Goal: Information Seeking & Learning: Check status

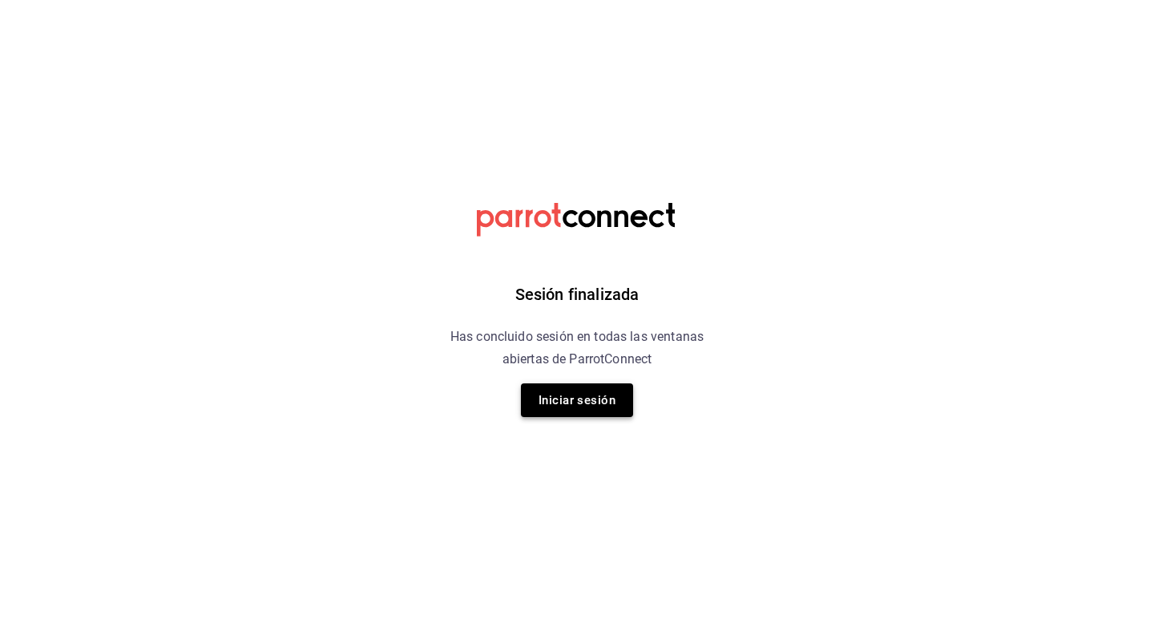
click at [552, 402] on button "Iniciar sesión" at bounding box center [577, 400] width 112 height 34
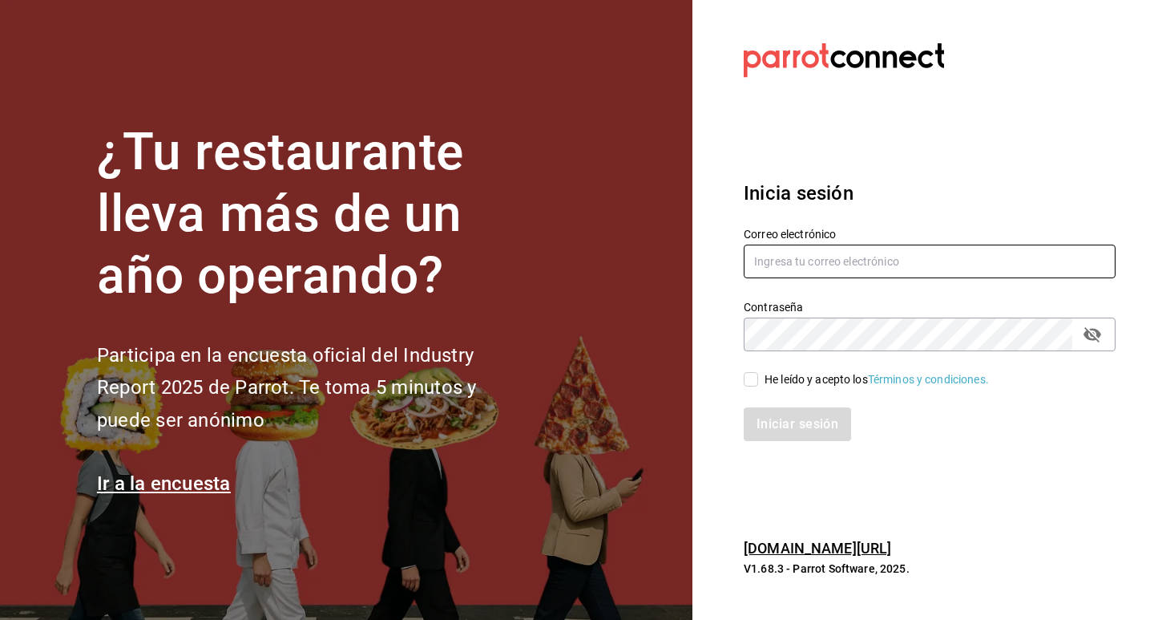
click at [976, 262] on input "text" at bounding box center [930, 262] width 372 height 34
type input "G"
type input "[EMAIL_ADDRESS][DOMAIN_NAME]"
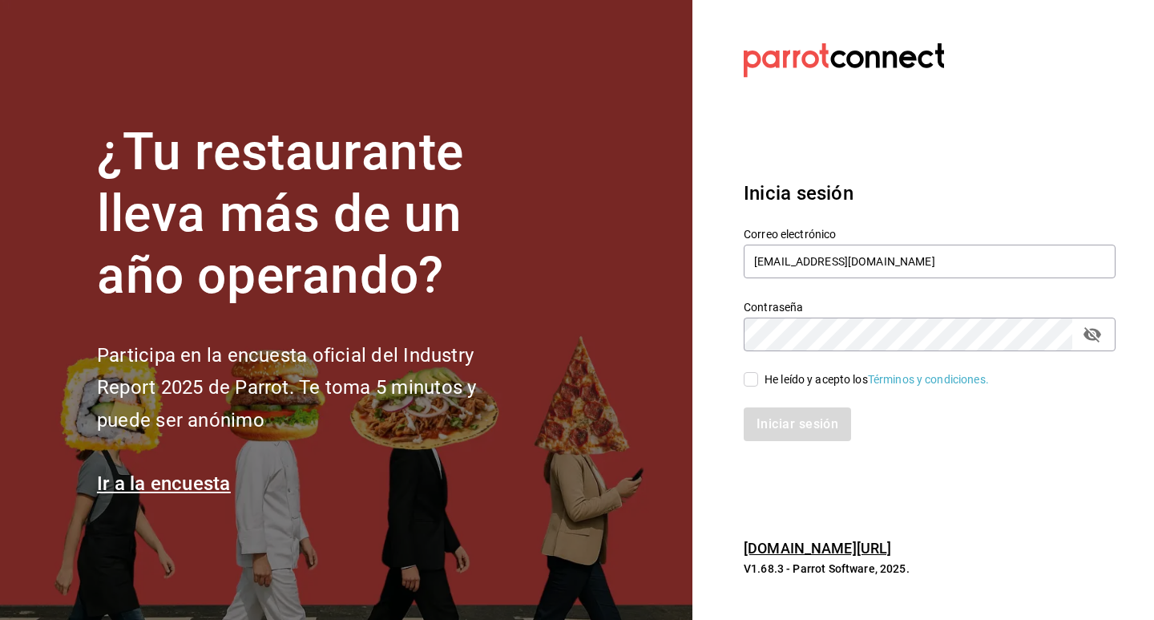
click at [1090, 334] on icon "passwordField" at bounding box center [1093, 334] width 18 height 15
click at [751, 382] on input "He leído y acepto los Términos y condiciones." at bounding box center [751, 379] width 14 height 14
checkbox input "true"
click at [774, 428] on button "Iniciar sesión" at bounding box center [798, 424] width 109 height 34
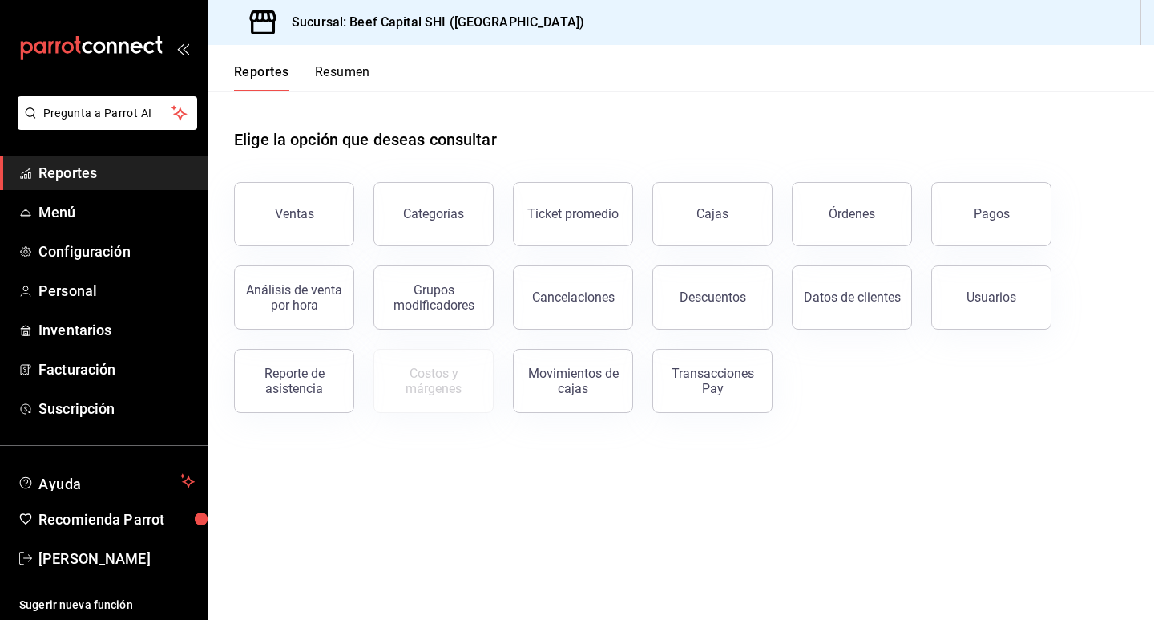
click at [172, 177] on span "Reportes" at bounding box center [116, 173] width 156 height 22
click at [91, 213] on span "Menú" at bounding box center [116, 212] width 156 height 22
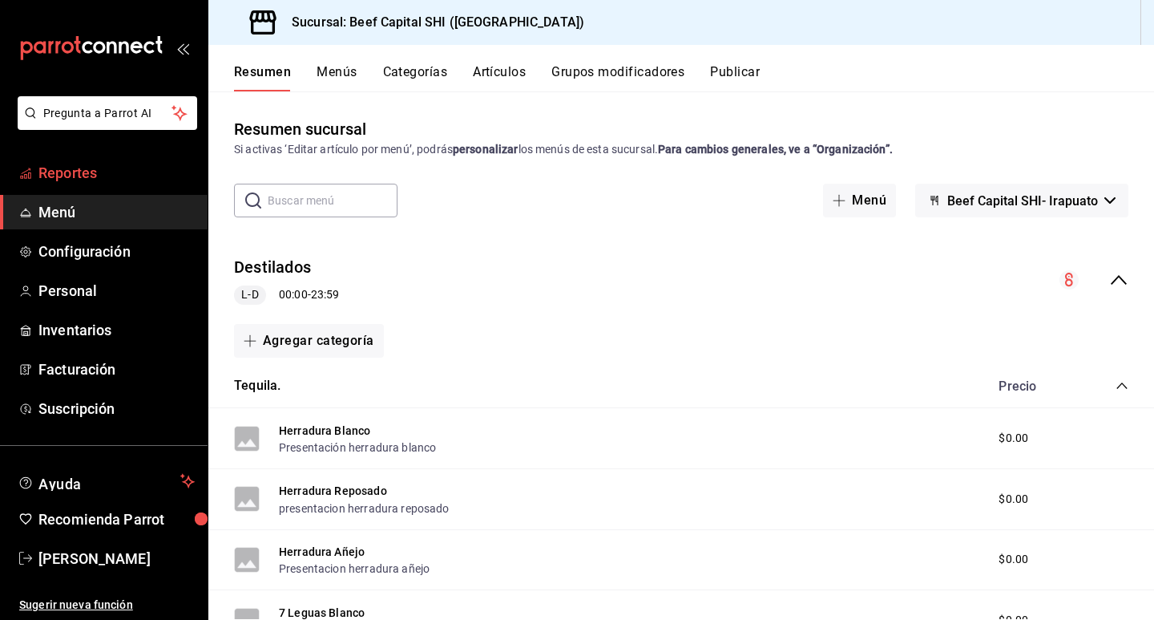
click at [101, 181] on span "Reportes" at bounding box center [116, 173] width 156 height 22
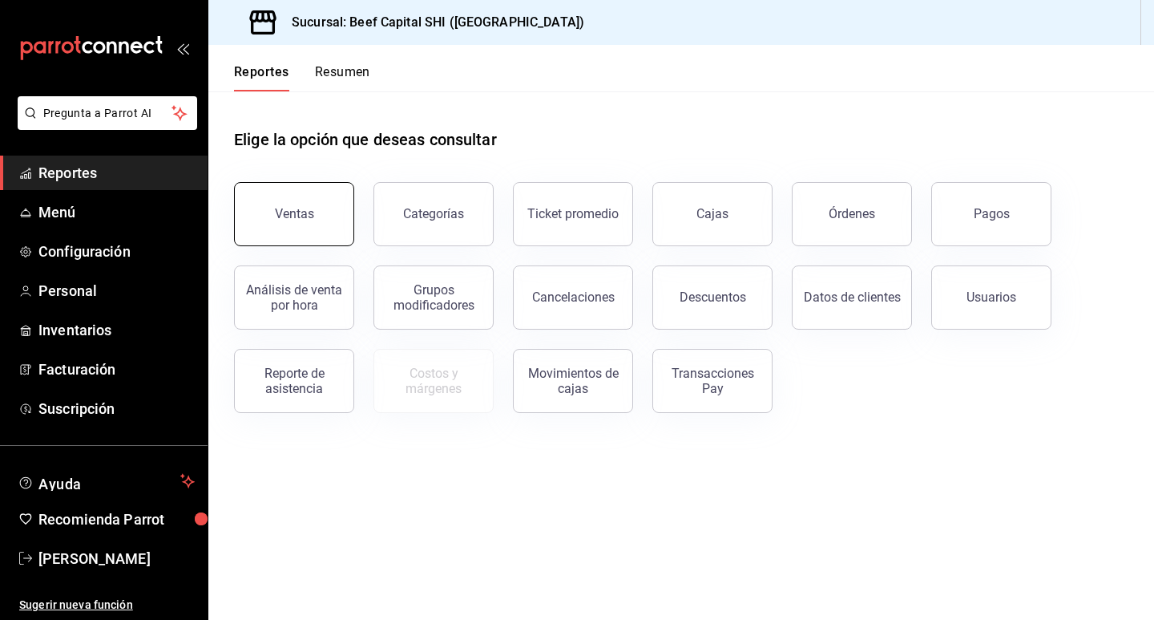
click at [297, 206] on button "Ventas" at bounding box center [294, 214] width 120 height 64
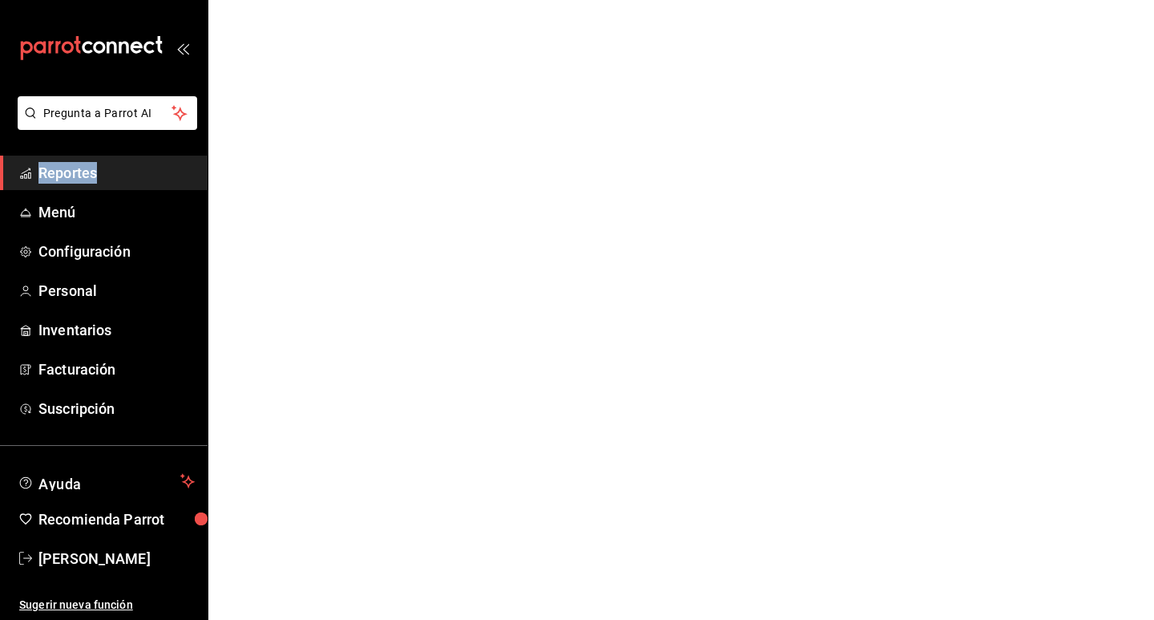
click at [297, 0] on html "Pregunta a Parrot AI Reportes Menú Configuración Personal Inventarios Facturaci…" at bounding box center [577, 0] width 1154 height 0
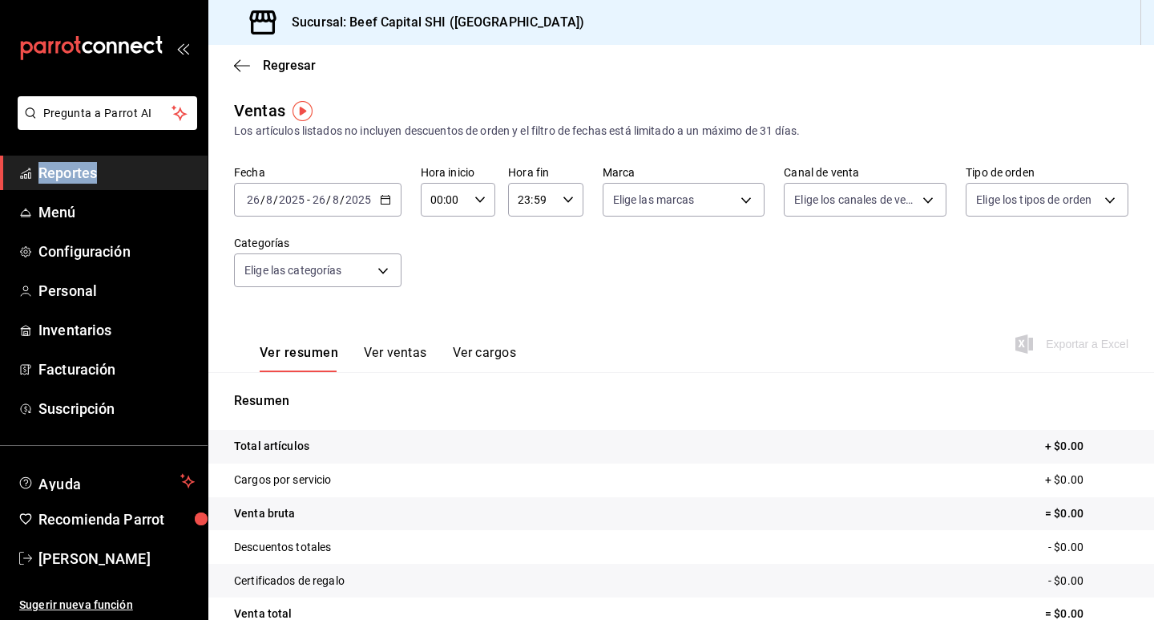
click at [388, 195] on \(Stroke\) "button" at bounding box center [388, 195] width 1 height 1
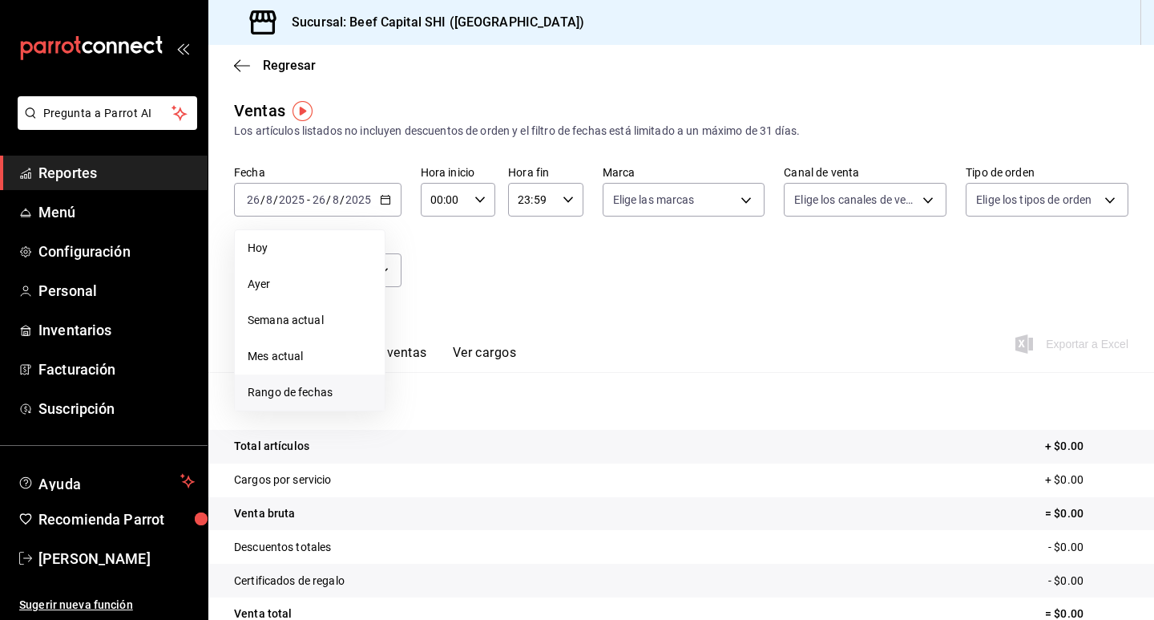
click at [313, 392] on span "Rango de fechas" at bounding box center [310, 392] width 124 height 17
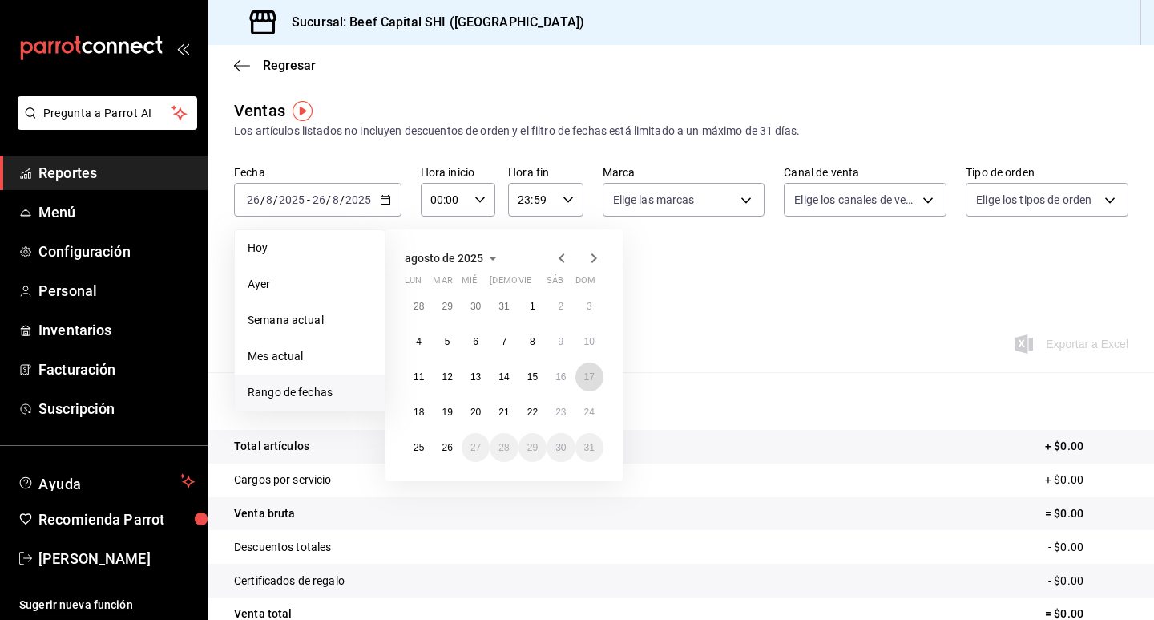
drag, startPoint x: 590, startPoint y: 378, endPoint x: 562, endPoint y: 397, distance: 34.0
click at [586, 378] on abbr "17" at bounding box center [589, 376] width 10 height 11
click at [562, 414] on abbr "23" at bounding box center [561, 411] width 10 height 11
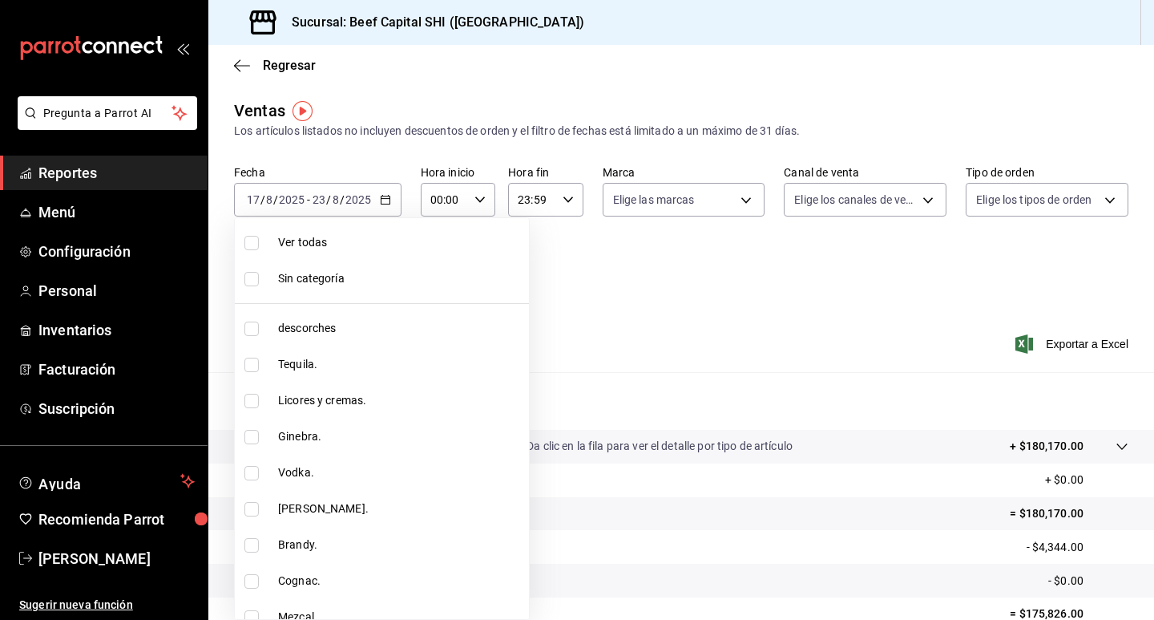
click at [387, 265] on body "Pregunta a Parrot AI Reportes Menú Configuración Personal Inventarios Facturaci…" at bounding box center [577, 310] width 1154 height 620
click at [402, 254] on li "Ver todas" at bounding box center [382, 242] width 294 height 36
type input "8e149e92-2e81-41b7-bb06-f216bda6e039,230c4a31-dbb7-4585-b22f-1c5c36cb302b,19d1c…"
checkbox input "true"
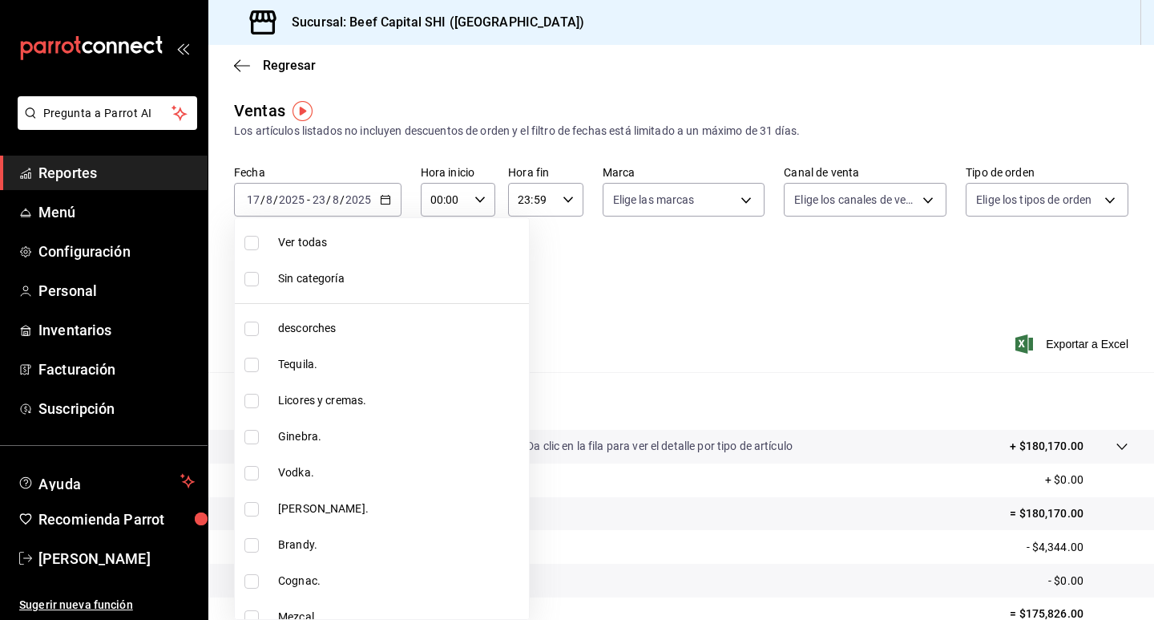
checkbox input "true"
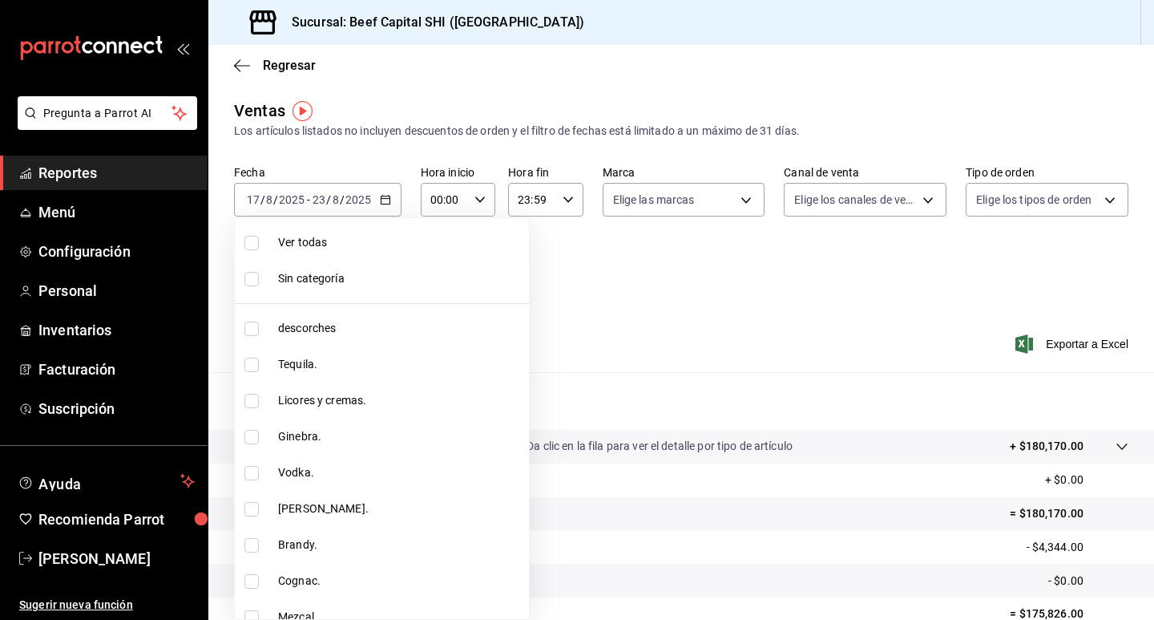
checkbox input "true"
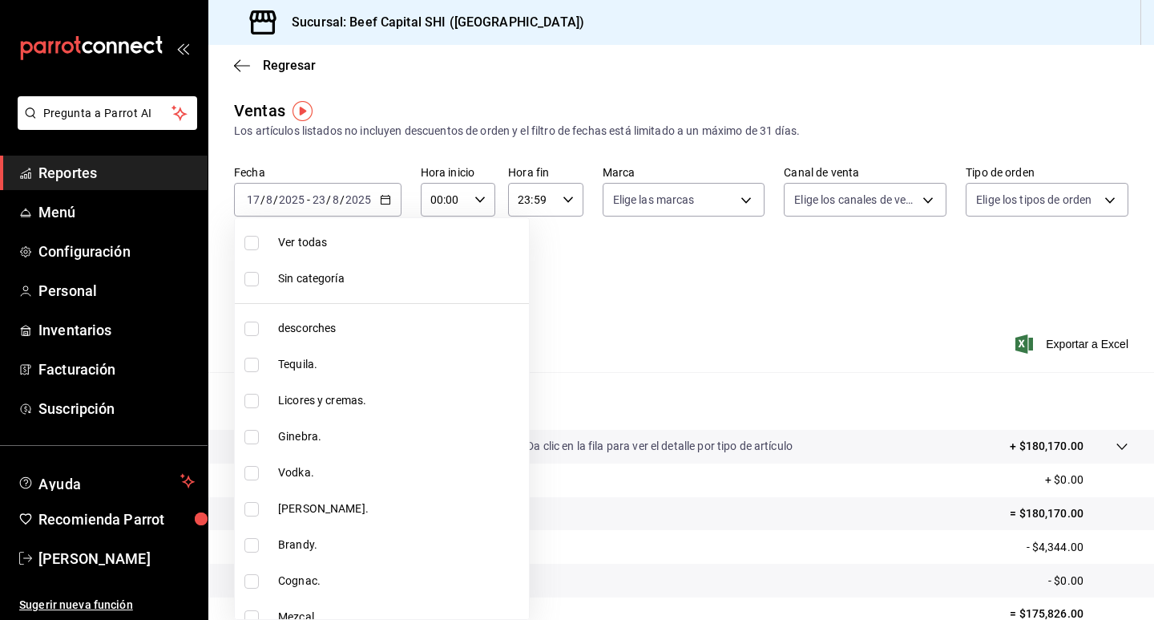
checkbox input "true"
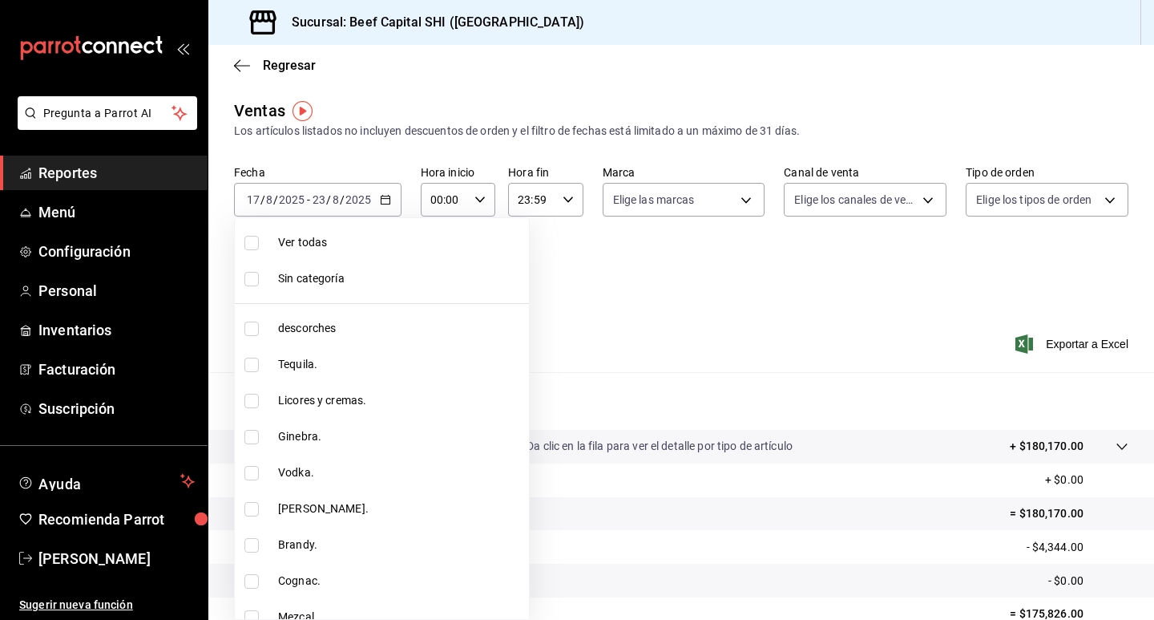
checkbox input "true"
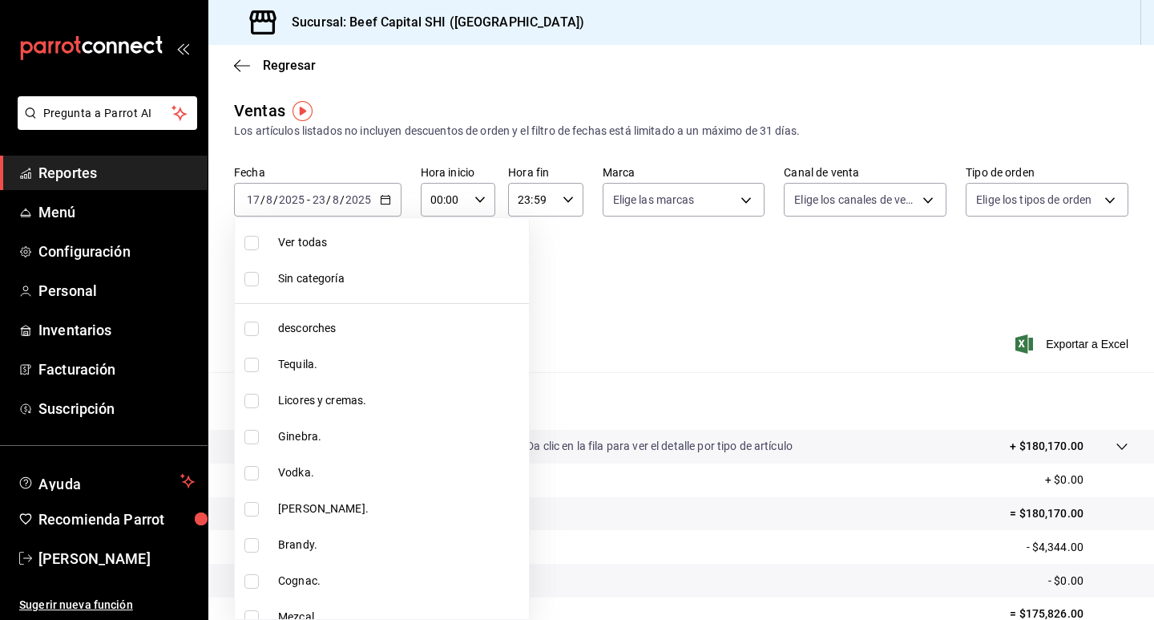
checkbox input "true"
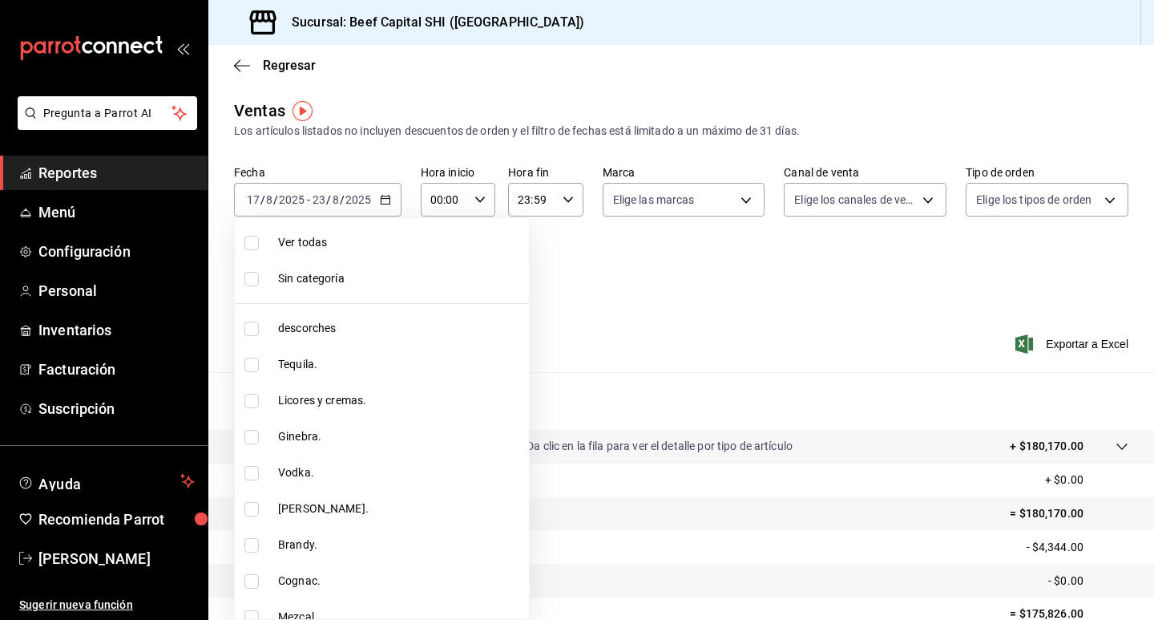
checkbox input "true"
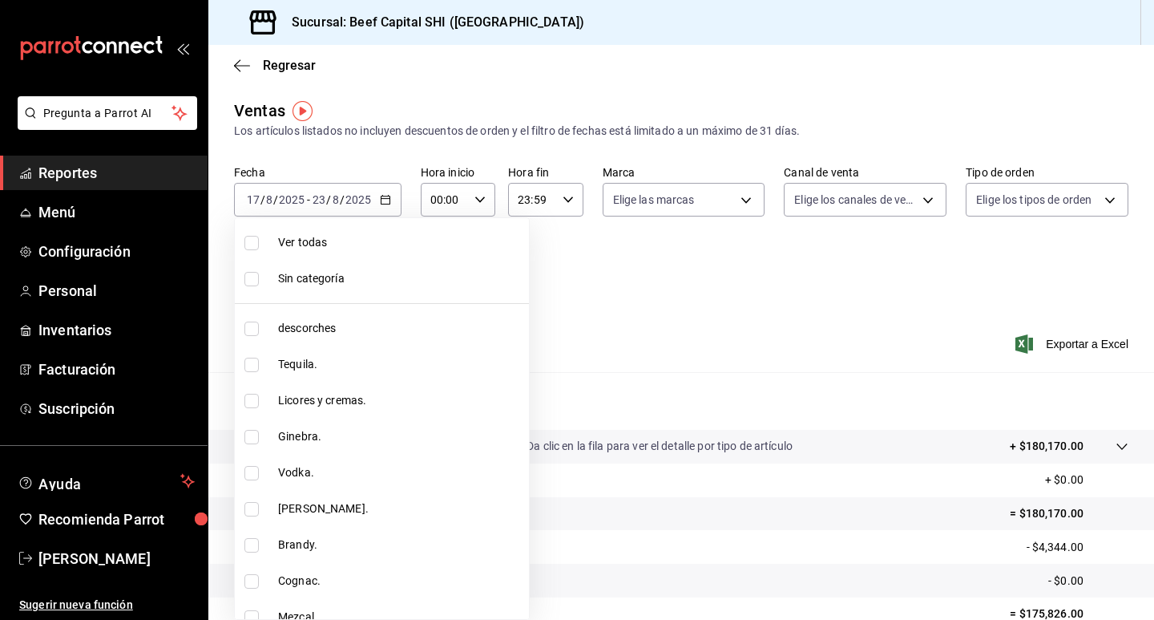
checkbox input "true"
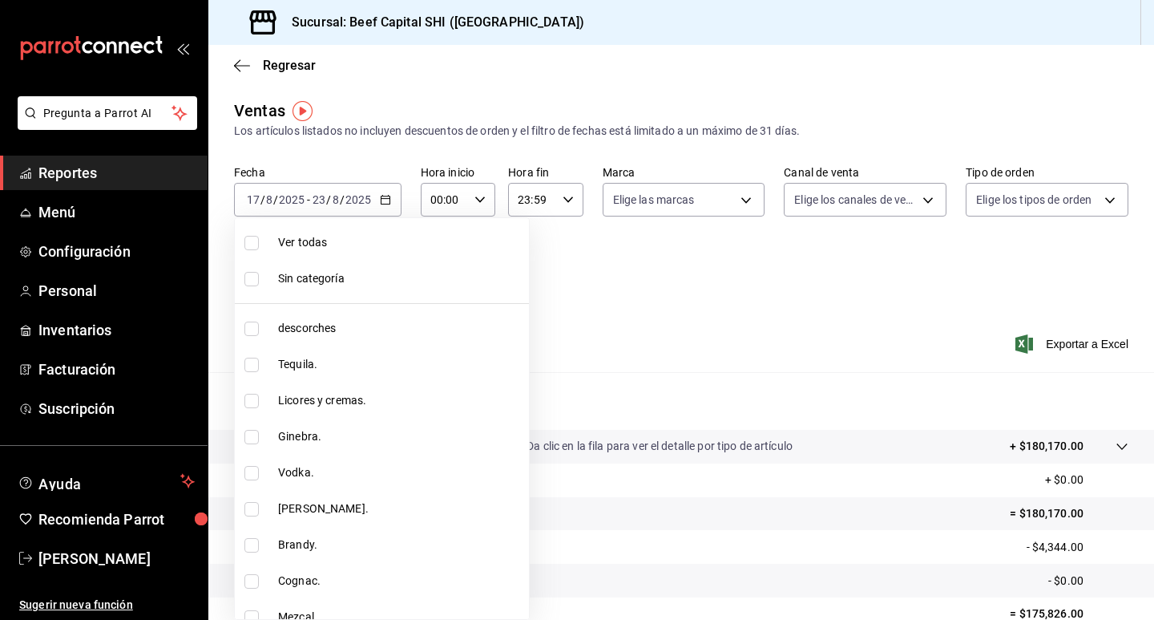
checkbox input "true"
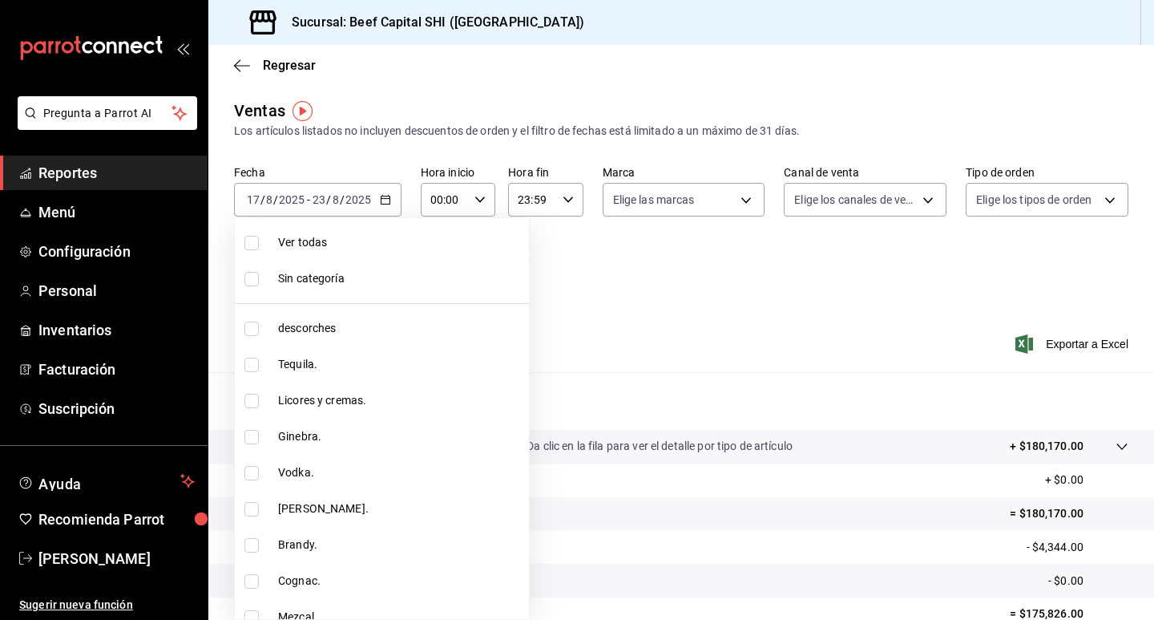
checkbox input "true"
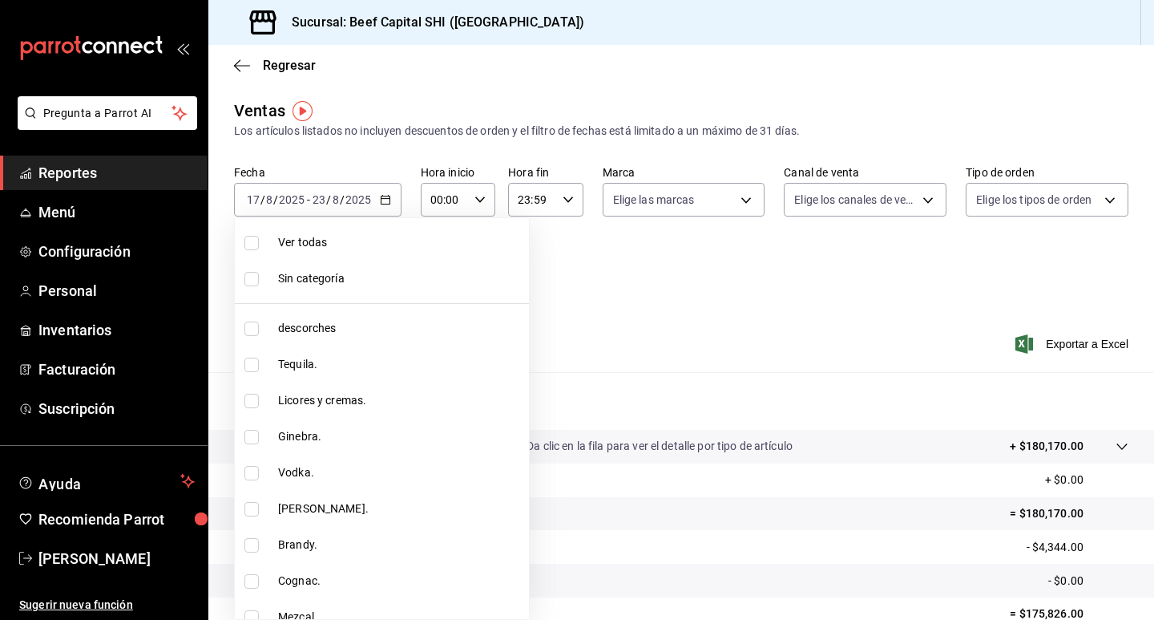
checkbox input "true"
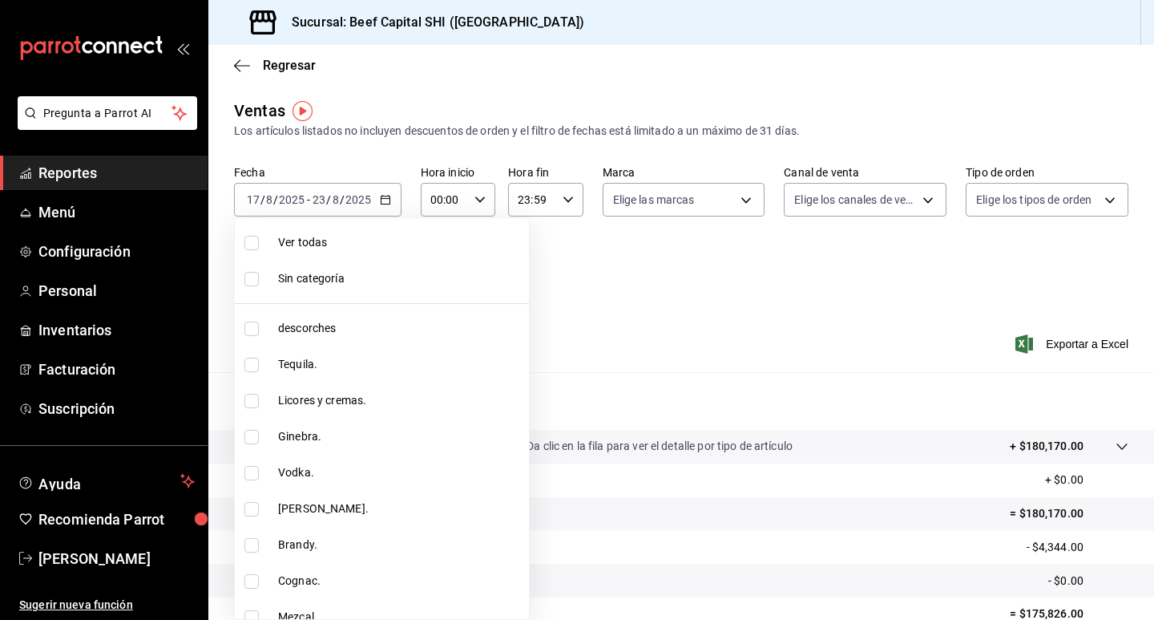
checkbox input "true"
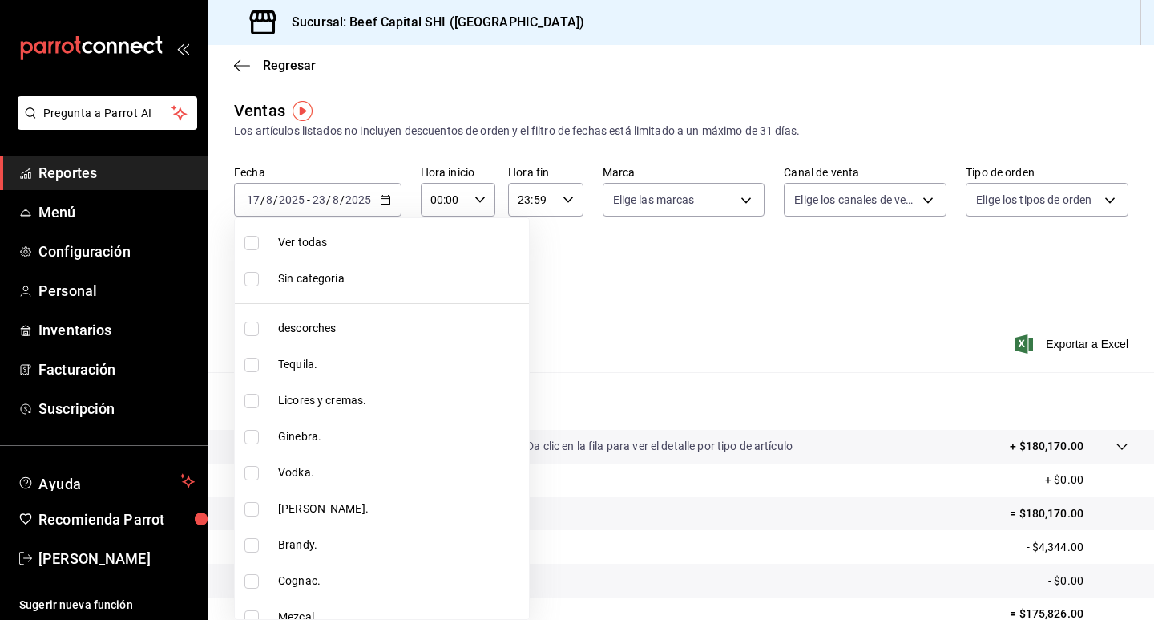
checkbox input "true"
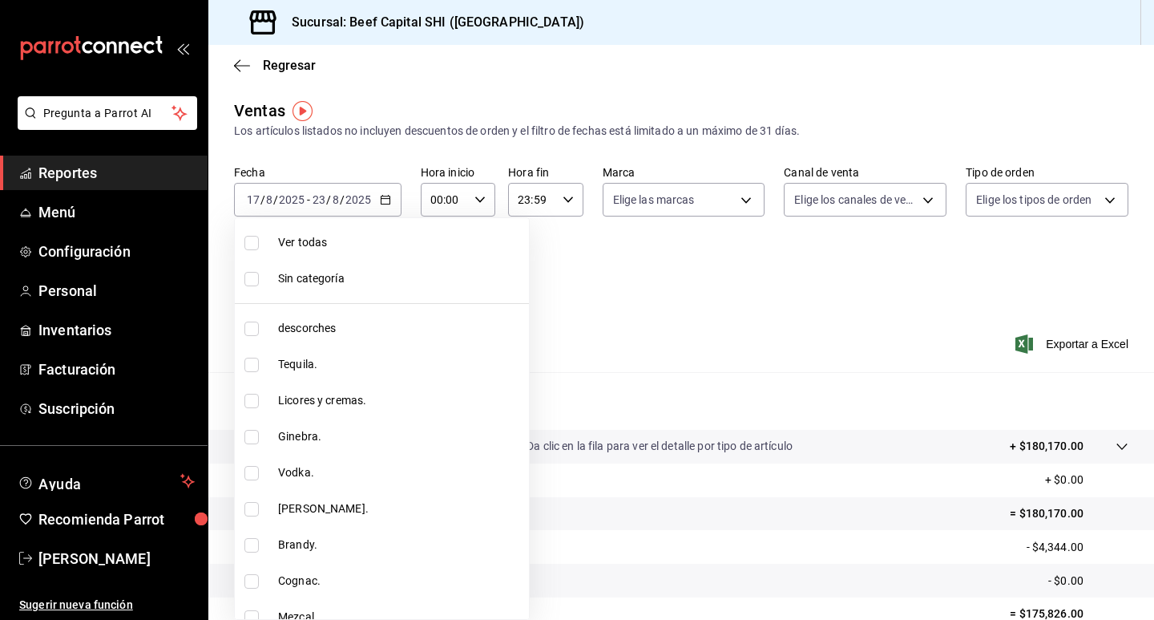
checkbox input "true"
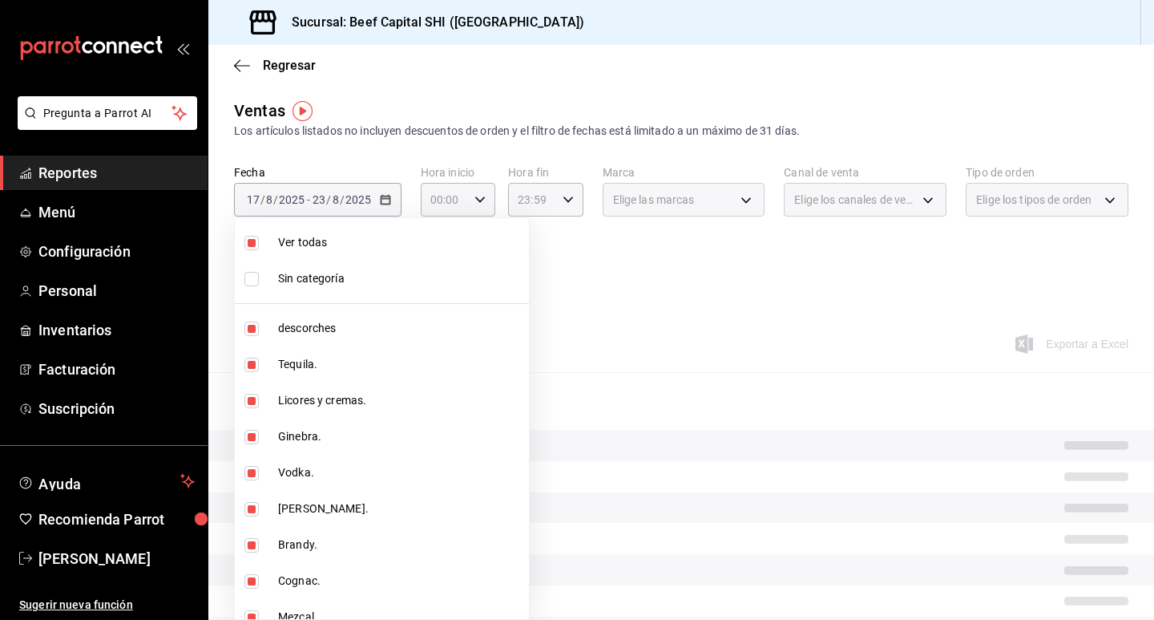
click at [406, 253] on li "Ver todas" at bounding box center [382, 242] width 294 height 36
checkbox input "false"
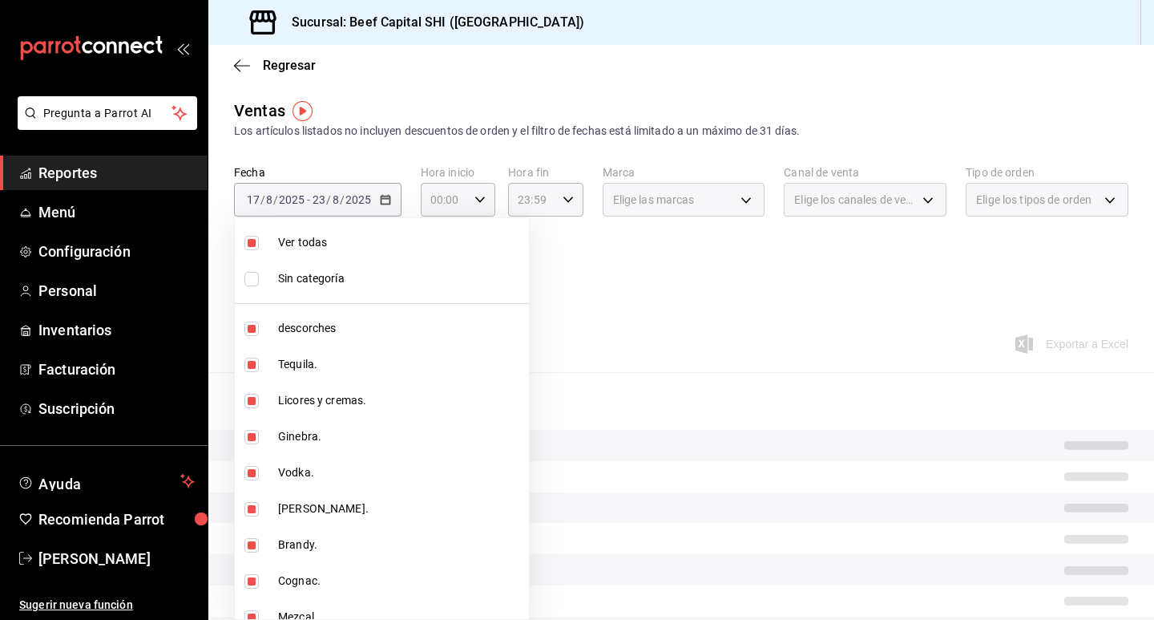
checkbox input "false"
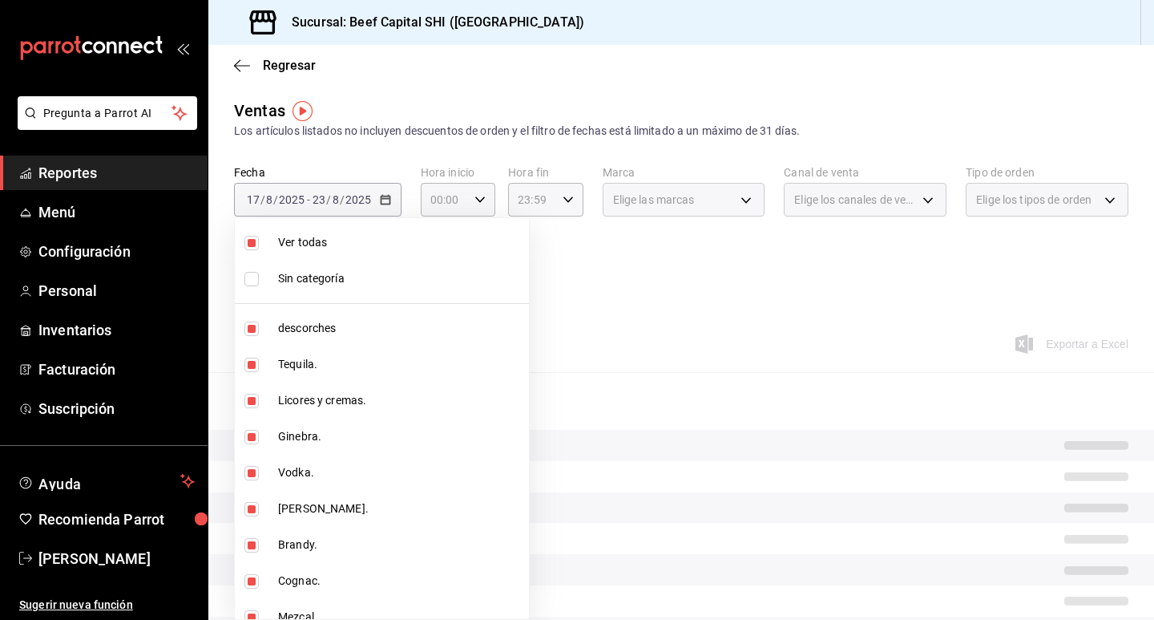
checkbox input "false"
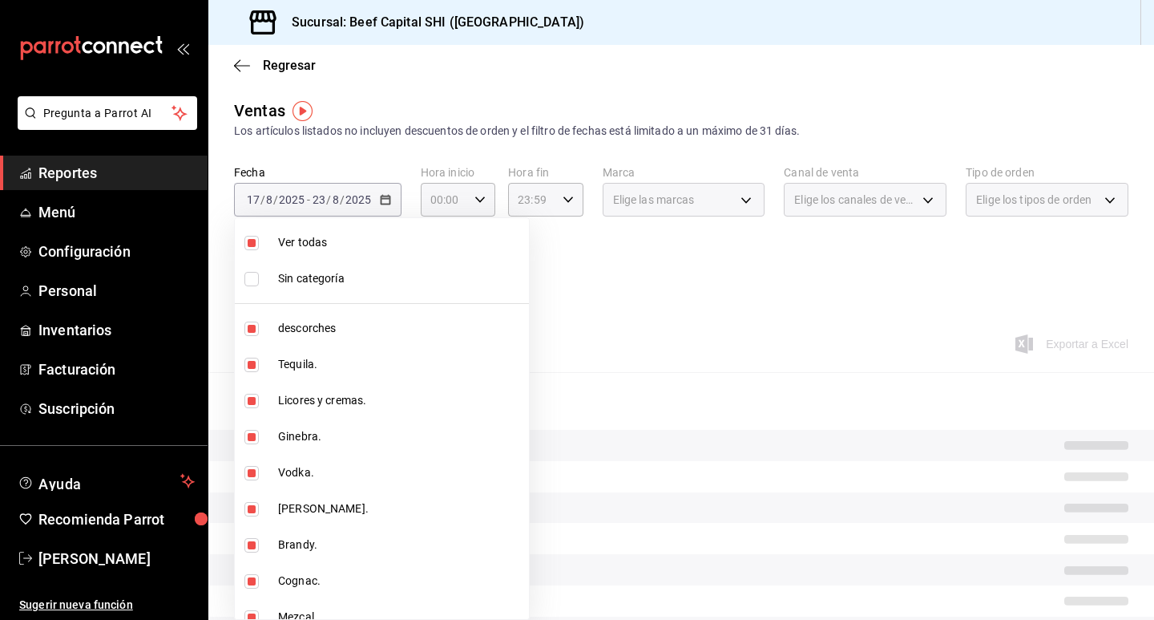
checkbox input "false"
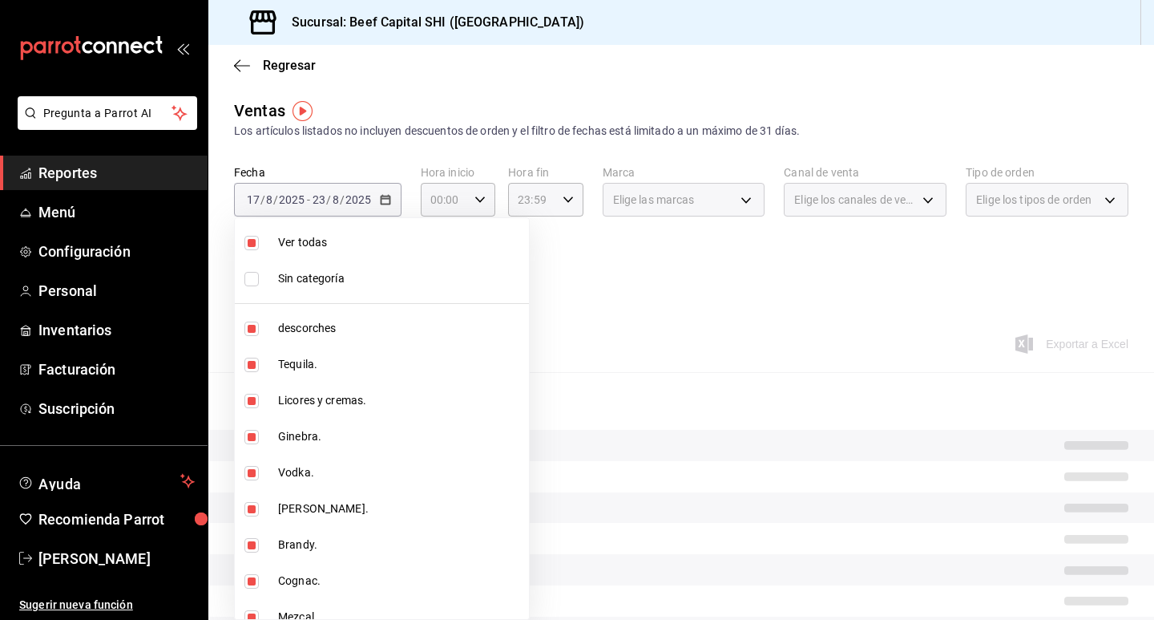
checkbox input "false"
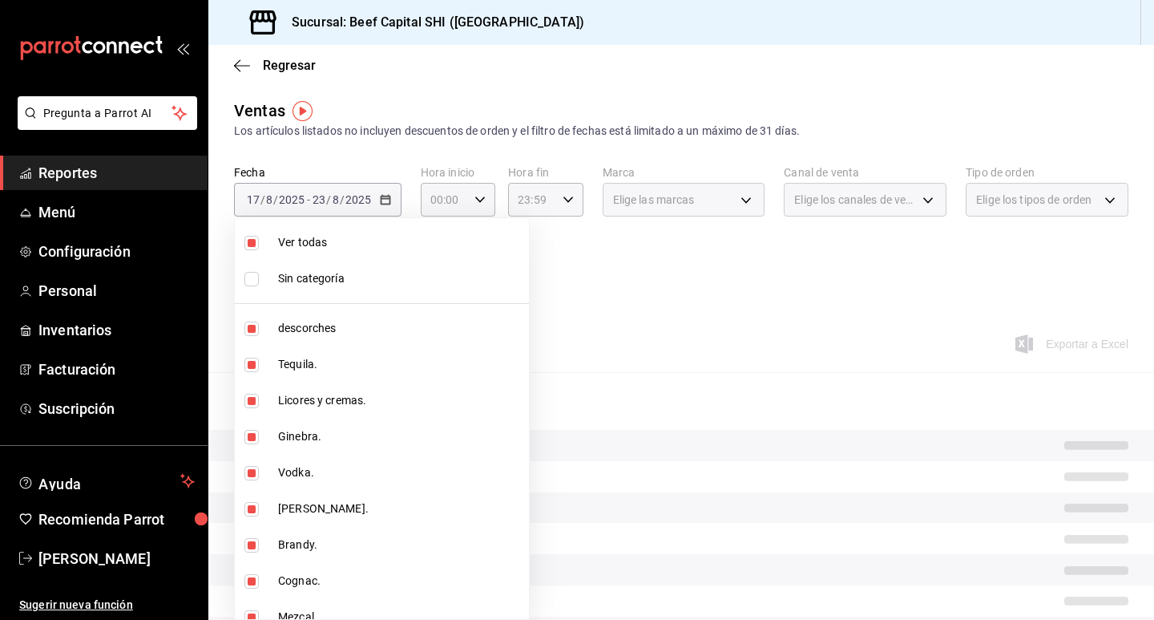
checkbox input "false"
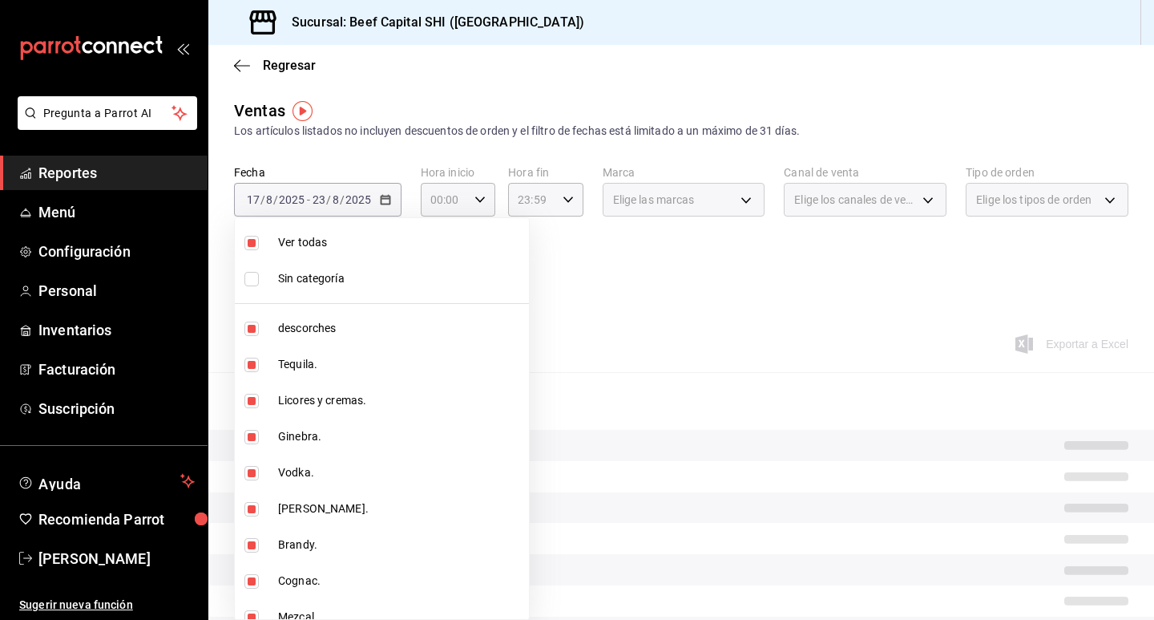
checkbox input "false"
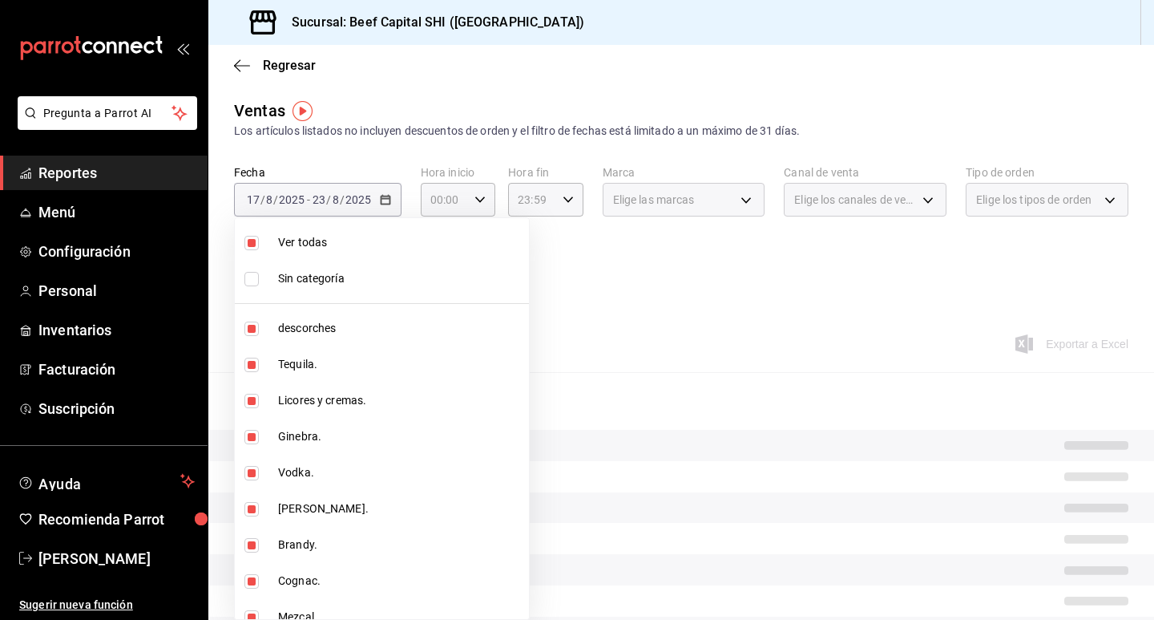
checkbox input "false"
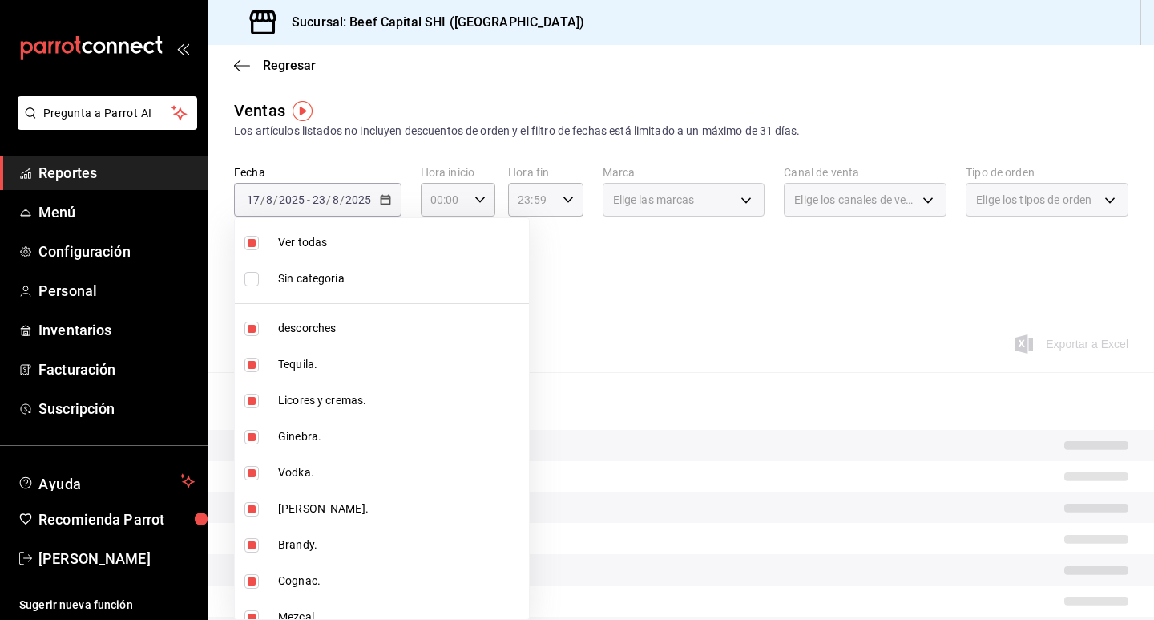
checkbox input "false"
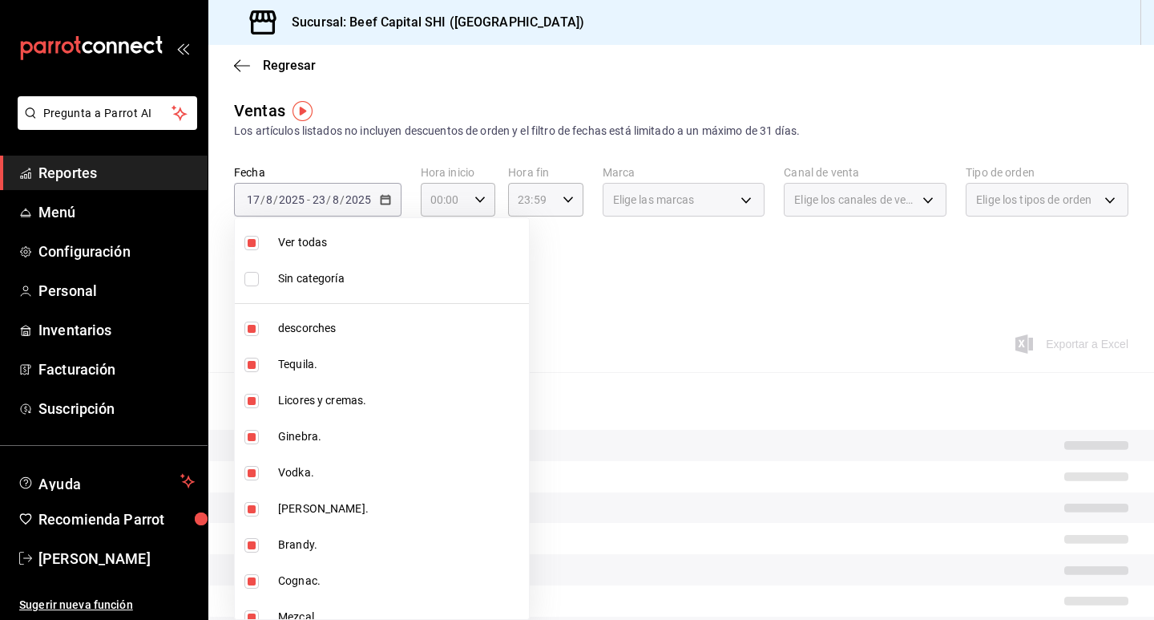
checkbox input "false"
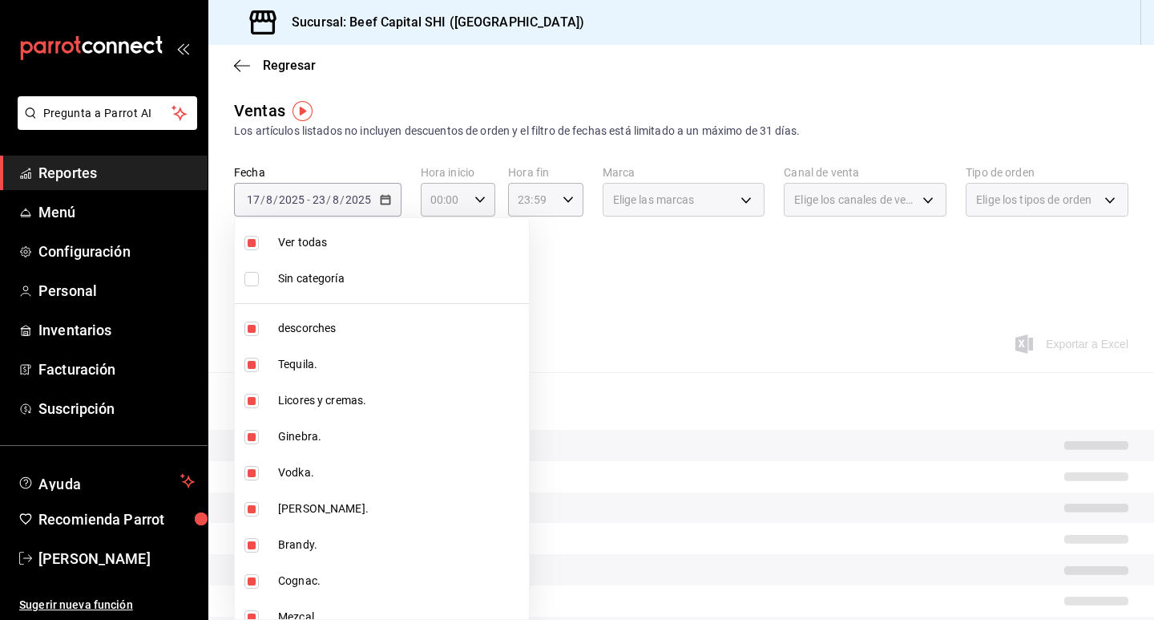
checkbox input "false"
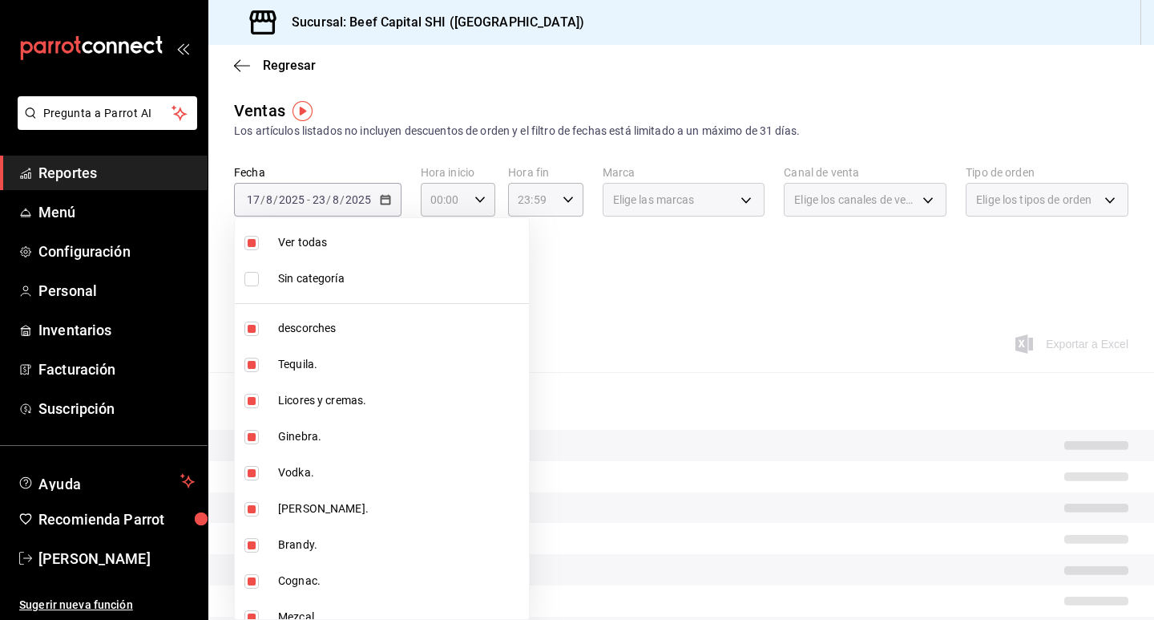
checkbox input "false"
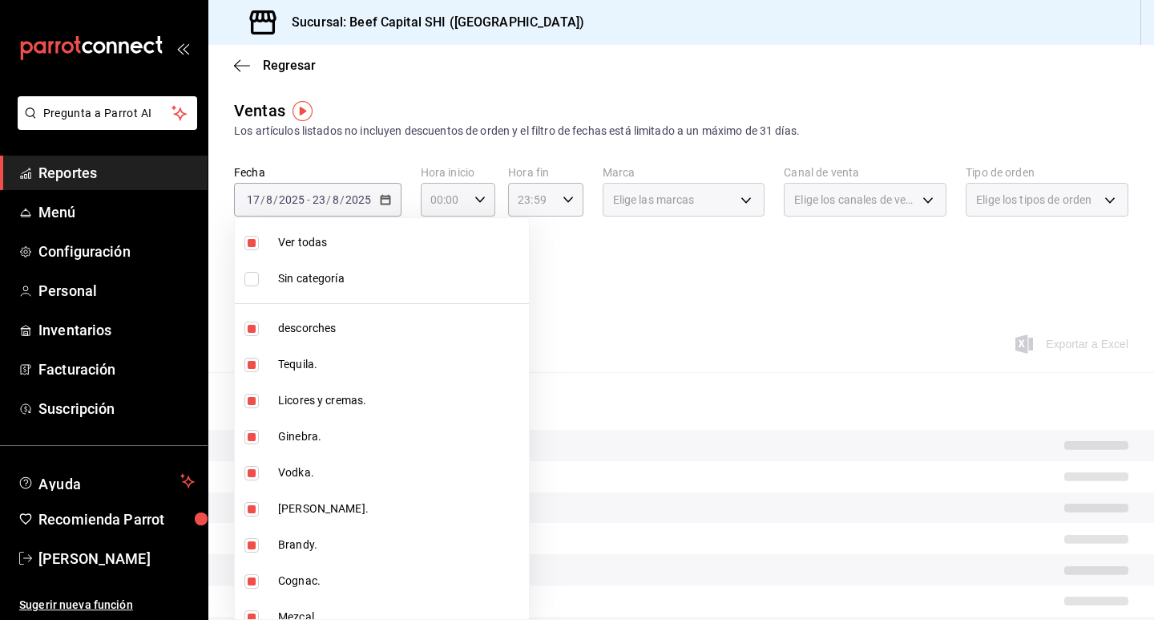
checkbox input "false"
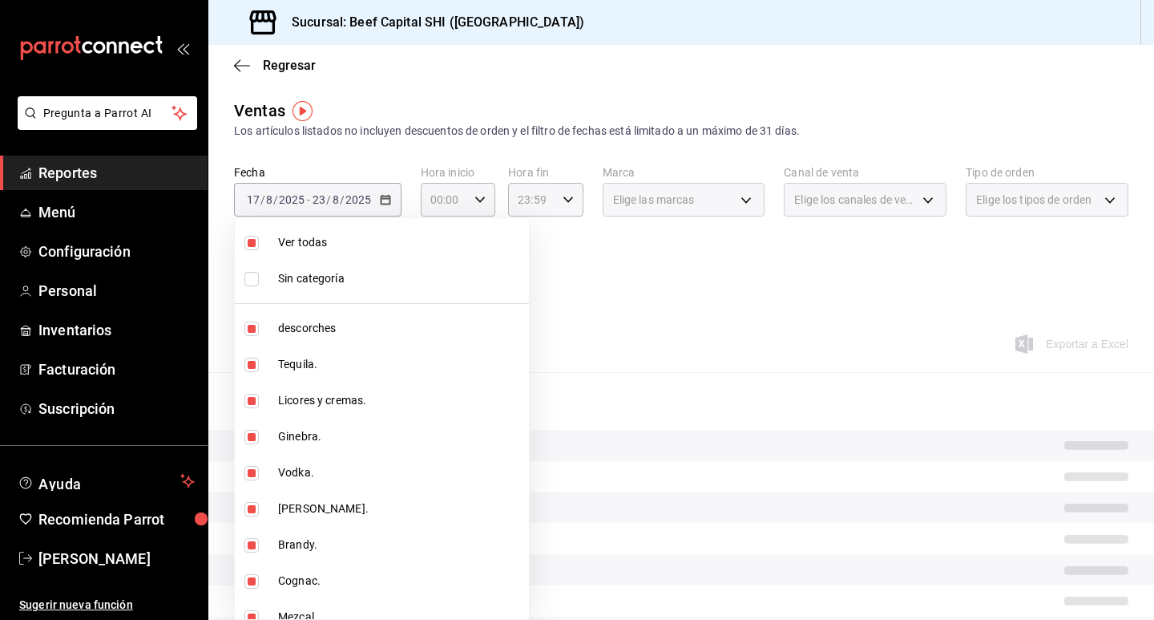
checkbox input "false"
click at [536, 253] on div at bounding box center [577, 310] width 1154 height 620
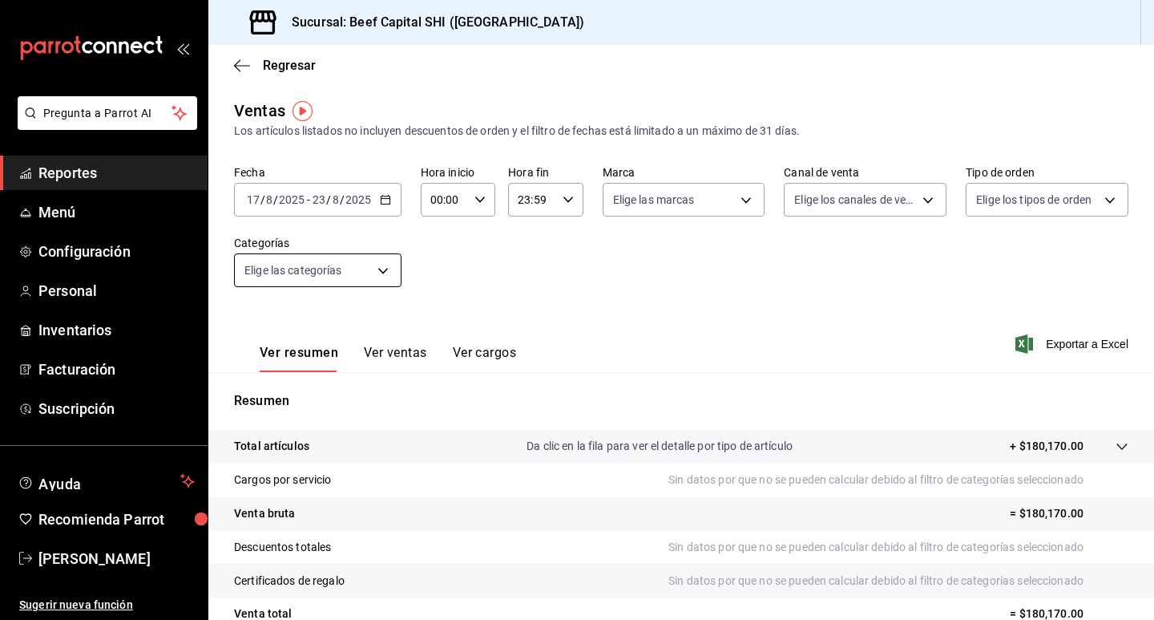
click at [385, 271] on body "Pregunta a Parrot AI Reportes Menú Configuración Personal Inventarios Facturaci…" at bounding box center [577, 310] width 1154 height 620
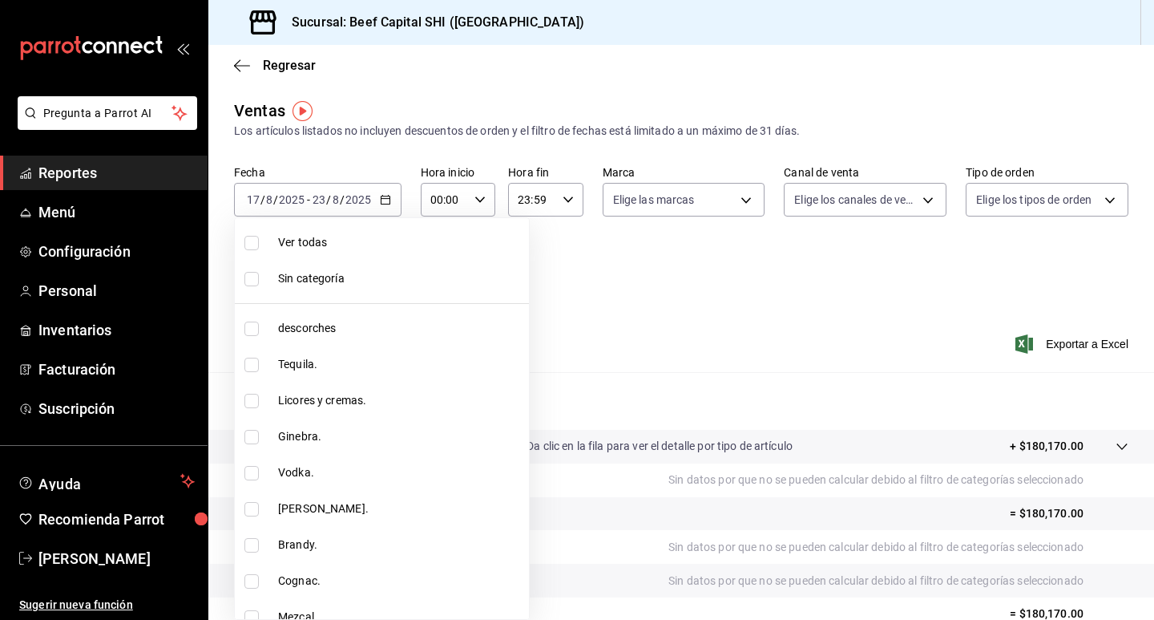
click at [548, 250] on div at bounding box center [577, 310] width 1154 height 620
click at [382, 273] on body "Pregunta a Parrot AI Reportes Menú Configuración Personal Inventarios Facturaci…" at bounding box center [577, 310] width 1154 height 620
click at [643, 285] on div at bounding box center [577, 310] width 1154 height 620
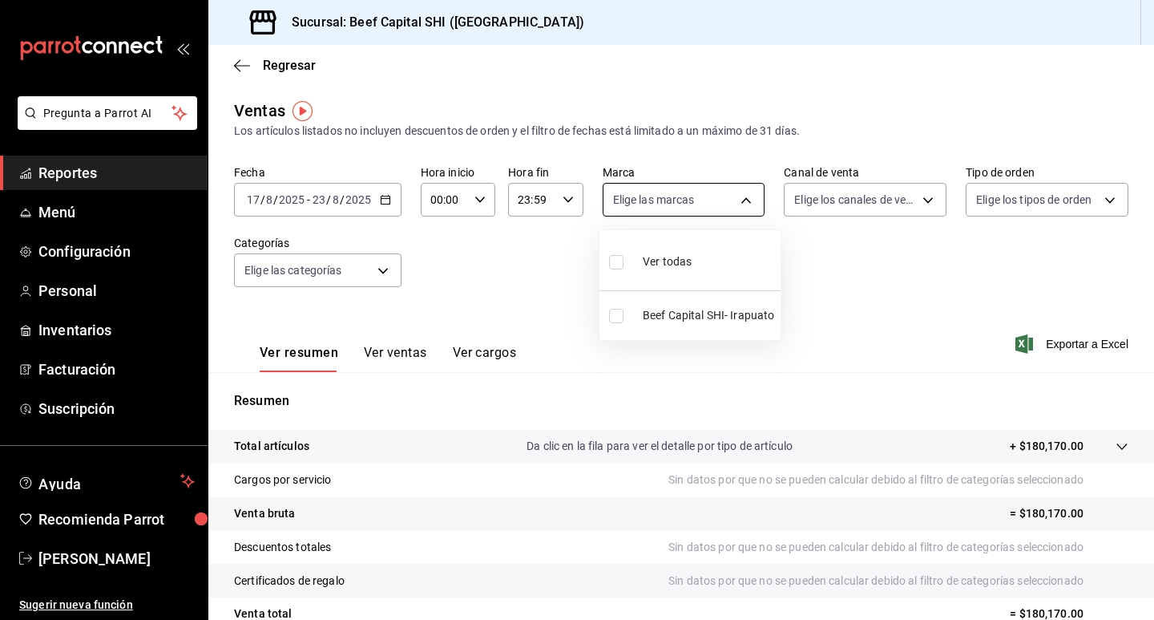
click at [739, 192] on body "Pregunta a Parrot AI Reportes Menú Configuración Personal Inventarios Facturaci…" at bounding box center [577, 310] width 1154 height 620
click at [616, 260] on input "checkbox" at bounding box center [616, 262] width 14 height 14
checkbox input "true"
type input "605647f7-5ddc-403a-84da-aa3c8a25865f"
checkbox input "true"
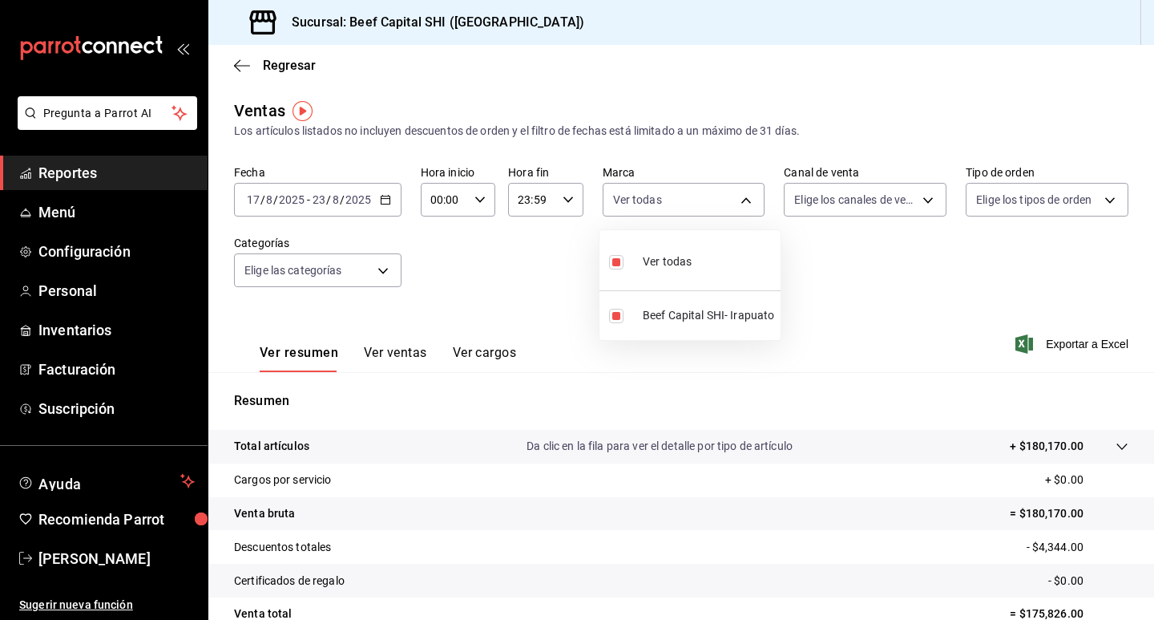
click at [831, 200] on div at bounding box center [577, 310] width 1154 height 620
click at [839, 201] on body "Pregunta a Parrot AI Reportes Menú Configuración Personal Inventarios Facturaci…" at bounding box center [577, 310] width 1154 height 620
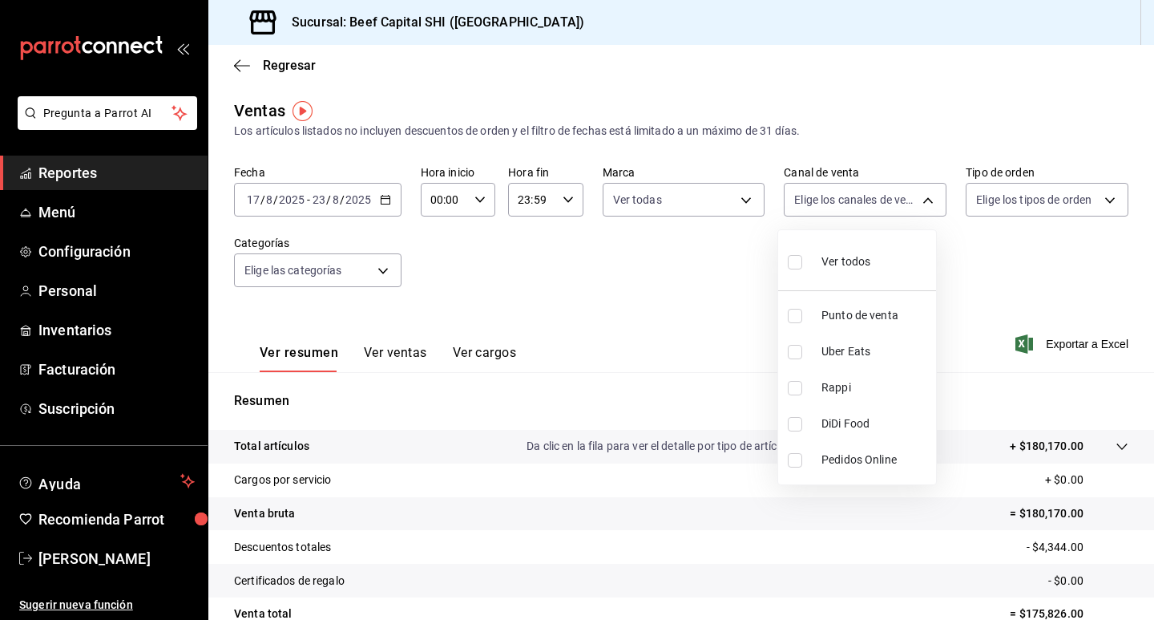
click at [800, 261] on input "checkbox" at bounding box center [795, 262] width 14 height 14
checkbox input "true"
type input "PARROT,UBER_EATS,RAPPI,DIDI_FOOD,ONLINE"
checkbox input "true"
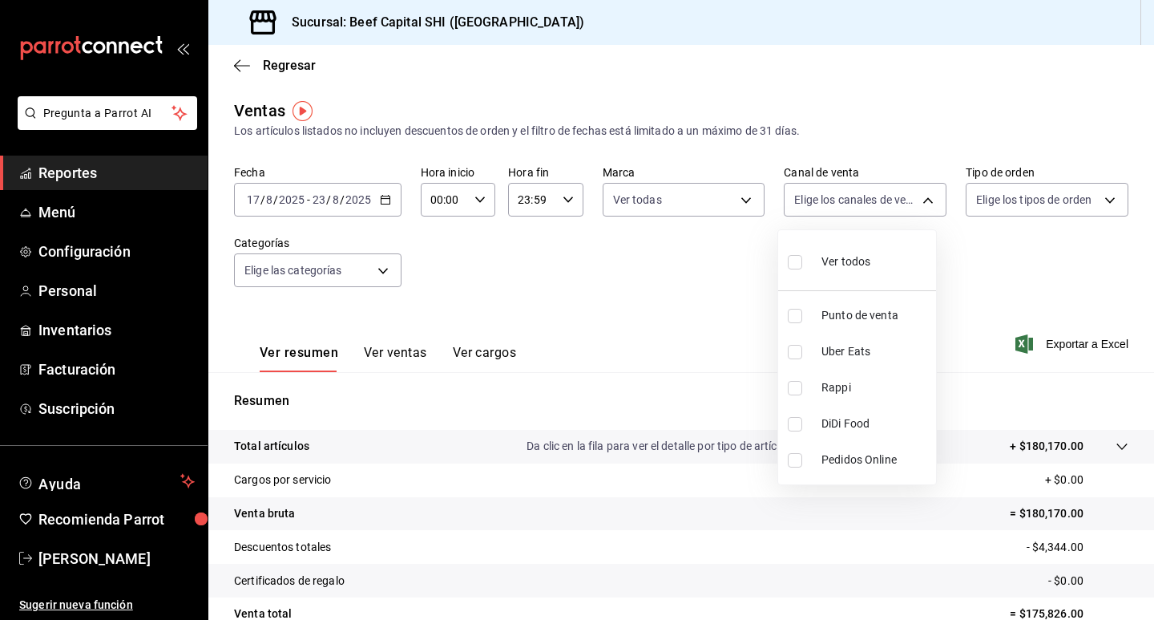
checkbox input "true"
click at [994, 208] on div at bounding box center [577, 310] width 1154 height 620
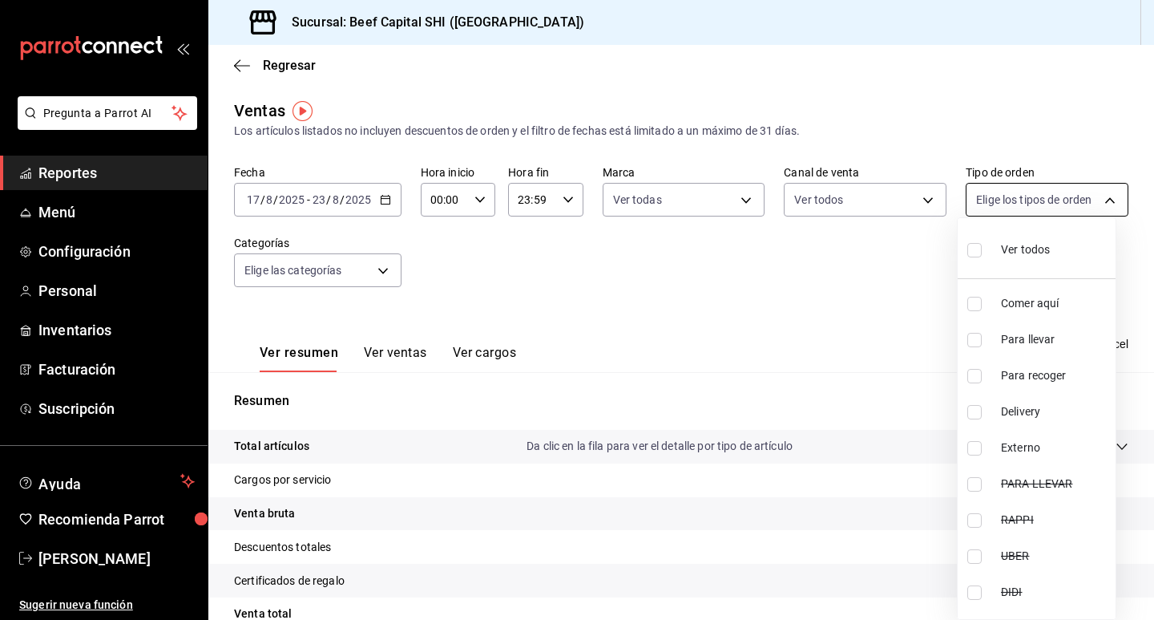
click at [993, 205] on body "Pregunta a Parrot AI Reportes Menú Configuración Personal Inventarios Facturaci…" at bounding box center [577, 310] width 1154 height 620
click at [974, 253] on input "checkbox" at bounding box center [975, 250] width 14 height 14
checkbox input "true"
type input "f0dc0ac1-6073-4fdc-a840-2403026703dd,0f8ba289-97a1-4f04-8ca0-15d5a03158af,a05fd…"
checkbox input "true"
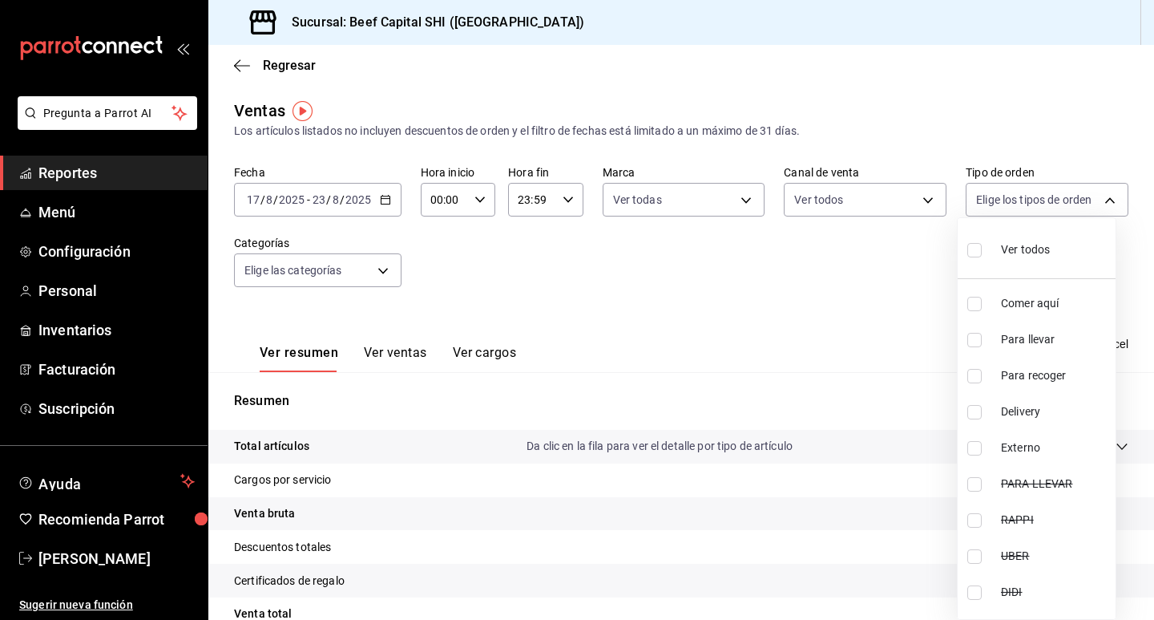
checkbox input "true"
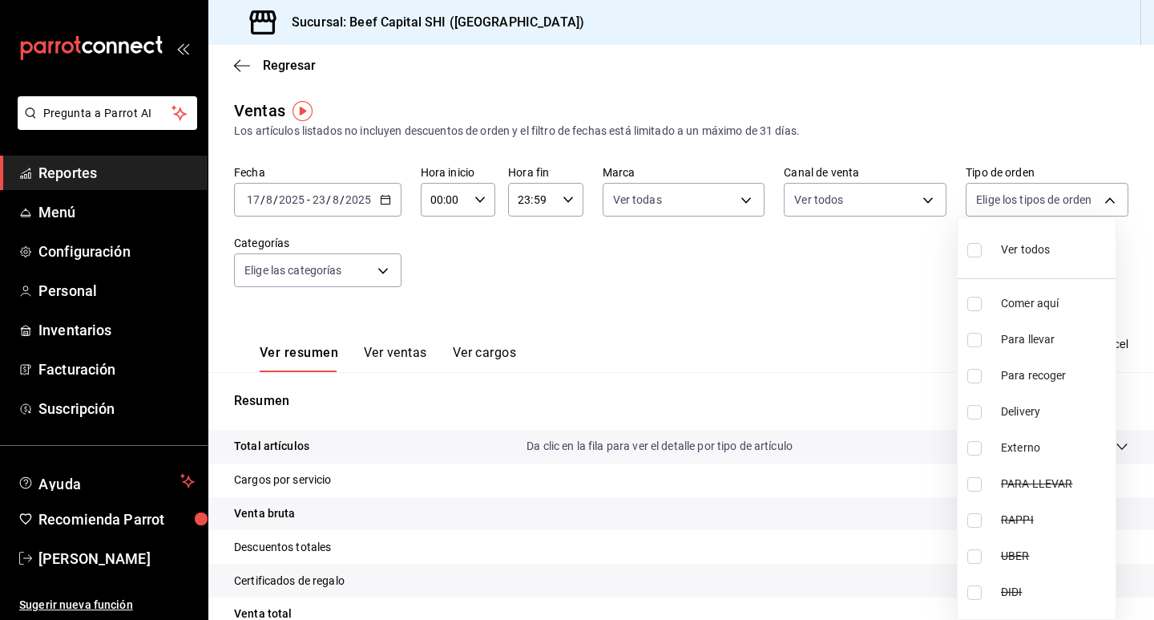
checkbox input "true"
click at [388, 270] on div at bounding box center [577, 310] width 1154 height 620
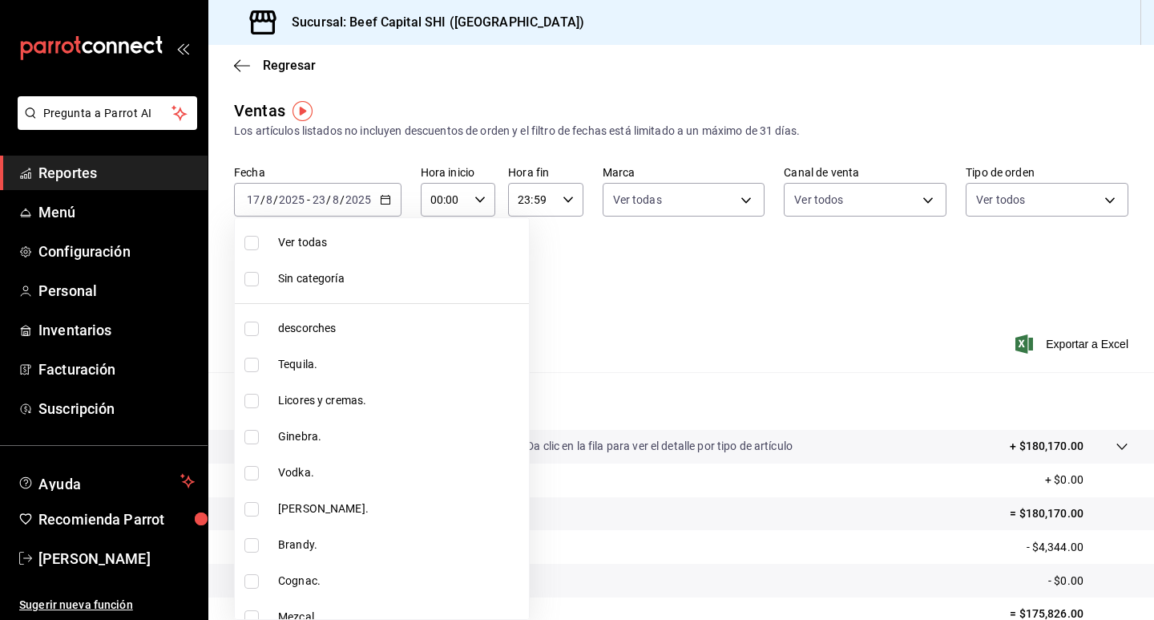
click at [381, 270] on body "Pregunta a Parrot AI Reportes Menú Configuración Personal Inventarios Facturaci…" at bounding box center [577, 310] width 1154 height 620
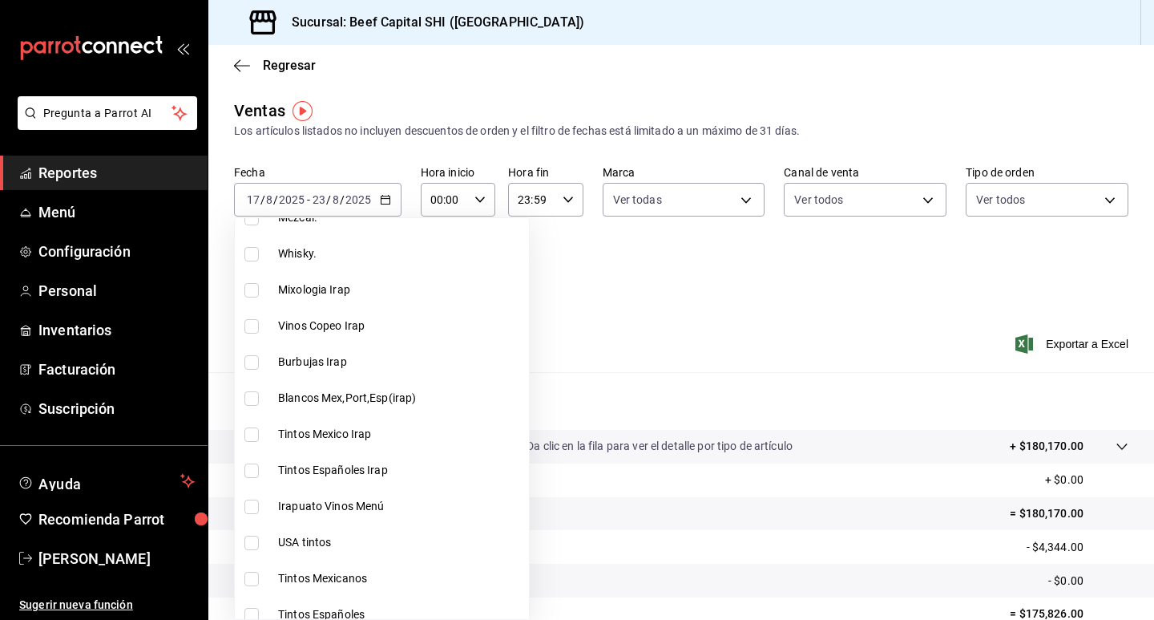
scroll to position [401, 0]
click at [257, 320] on input "checkbox" at bounding box center [252, 324] width 14 height 14
checkbox input "true"
type input "b9d03865-b415-493f-a2ea-e4353c441588"
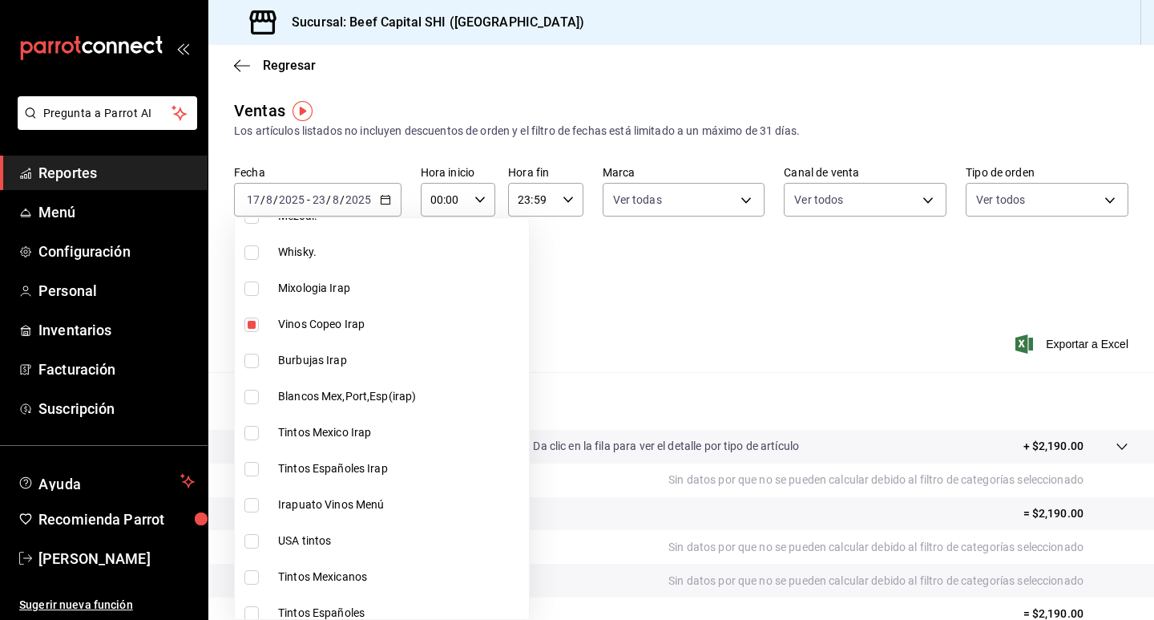
click at [250, 363] on input "checkbox" at bounding box center [252, 361] width 14 height 14
checkbox input "true"
type input "b9d03865-b415-493f-a2ea-e4353c441588,3c7d2ad2-1d43-4c0a-865e-ca5f70957830"
click at [257, 398] on input "checkbox" at bounding box center [252, 397] width 14 height 14
checkbox input "true"
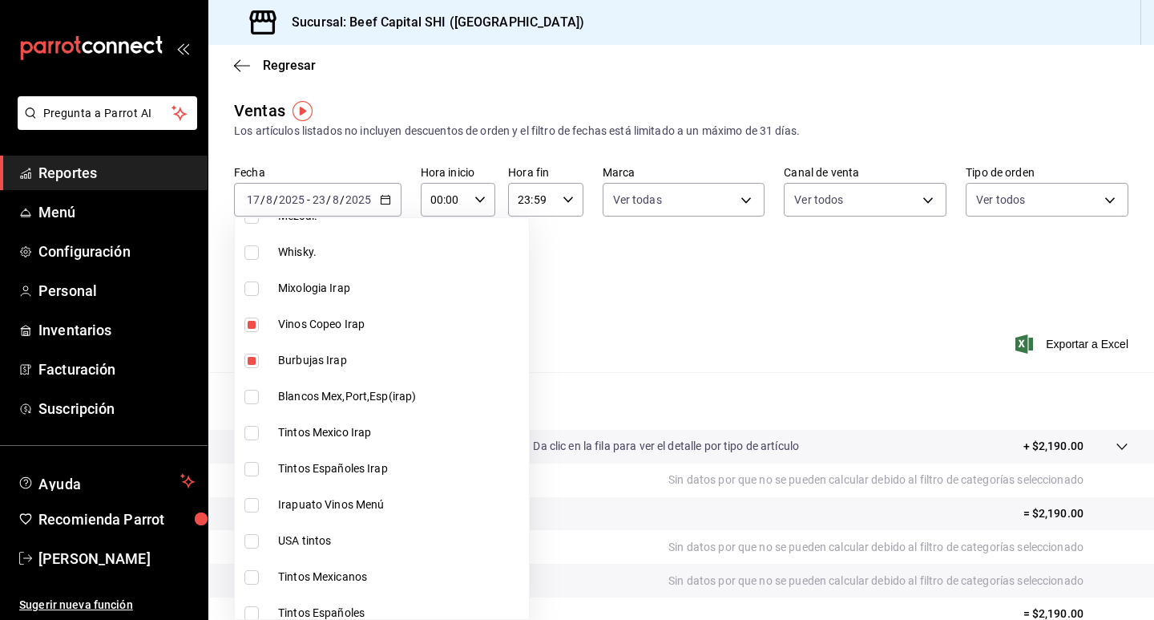
type input "b9d03865-b415-493f-a2ea-e4353c441588,3c7d2ad2-1d43-4c0a-865e-ca5f70957830,f23f0…"
click at [250, 435] on input "checkbox" at bounding box center [252, 433] width 14 height 14
checkbox input "true"
type input "b9d03865-b415-493f-a2ea-e4353c441588,3c7d2ad2-1d43-4c0a-865e-ca5f70957830,f23f0…"
click at [251, 467] on input "checkbox" at bounding box center [252, 469] width 14 height 14
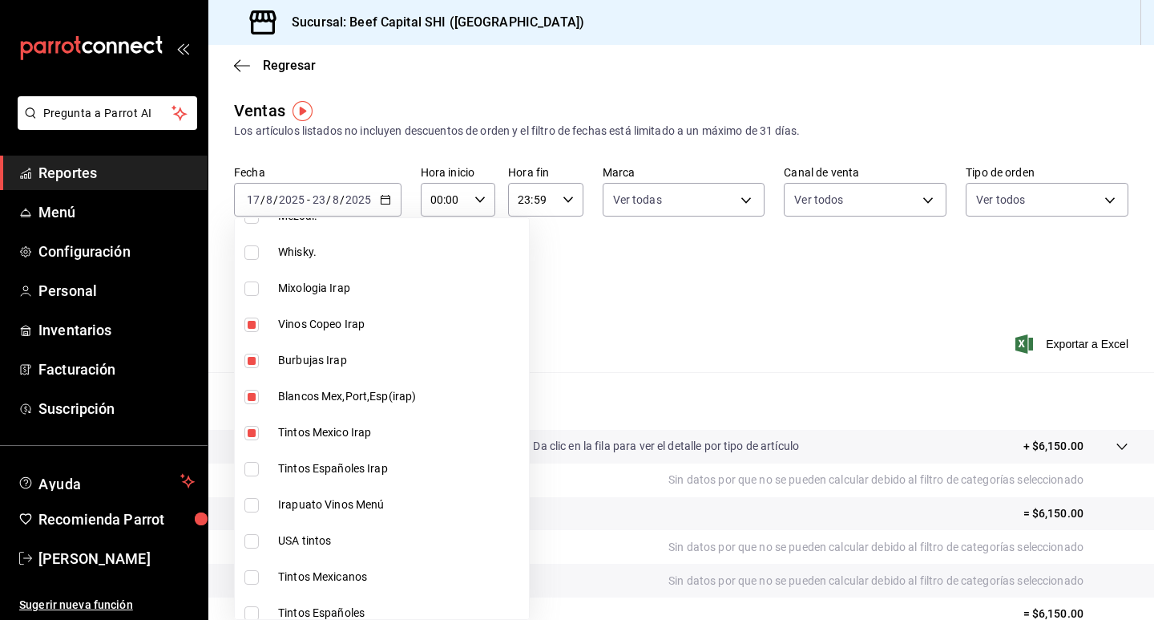
checkbox input "true"
type input "b9d03865-b415-493f-a2ea-e4353c441588,3c7d2ad2-1d43-4c0a-865e-ca5f70957830,f23f0…"
click at [252, 501] on input "checkbox" at bounding box center [252, 505] width 14 height 14
checkbox input "true"
type input "b9d03865-b415-493f-a2ea-e4353c441588,3c7d2ad2-1d43-4c0a-865e-ca5f70957830,f23f0…"
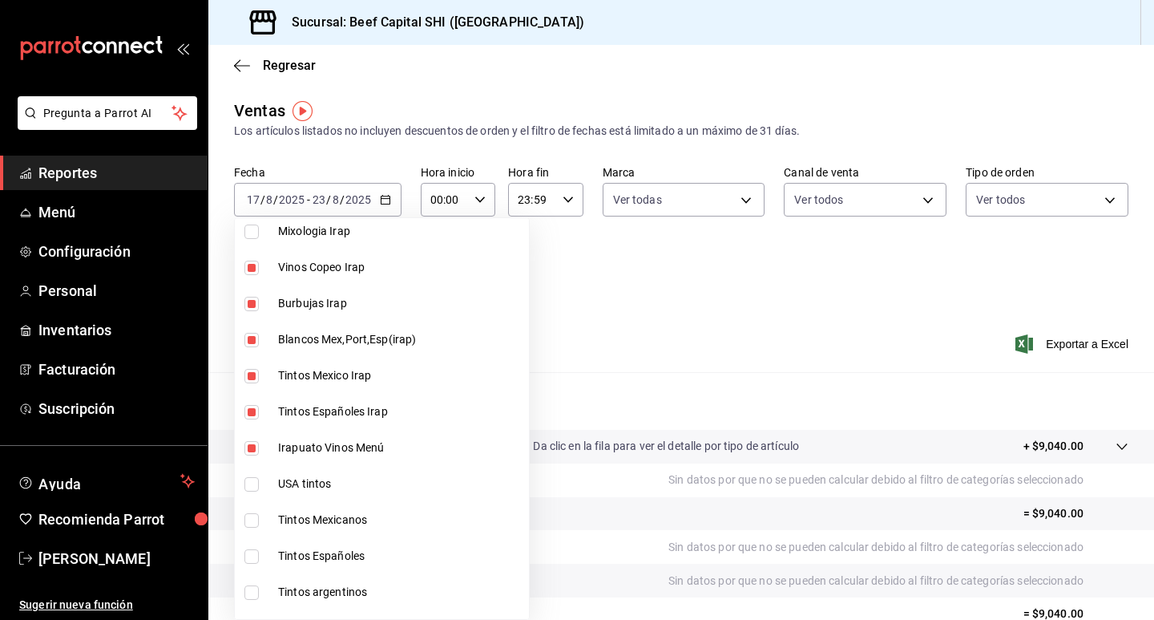
scroll to position [481, 0]
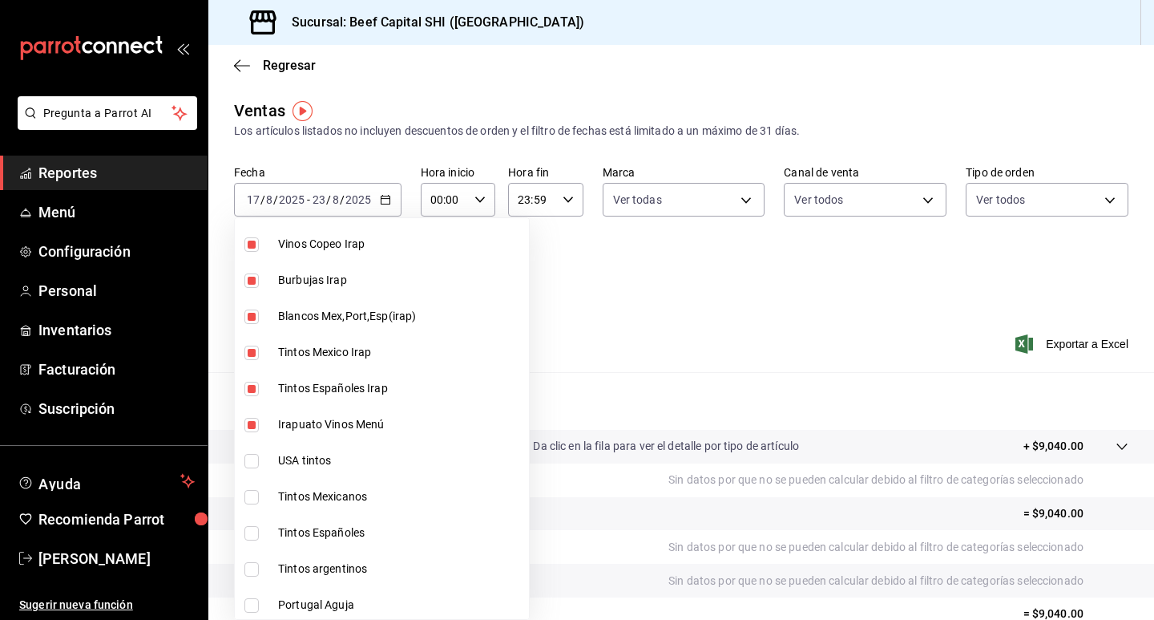
click at [256, 460] on input "checkbox" at bounding box center [252, 461] width 14 height 14
checkbox input "true"
type input "b9d03865-b415-493f-a2ea-e4353c441588,3c7d2ad2-1d43-4c0a-865e-ca5f70957830,f23f0…"
click at [253, 496] on input "checkbox" at bounding box center [252, 497] width 14 height 14
checkbox input "true"
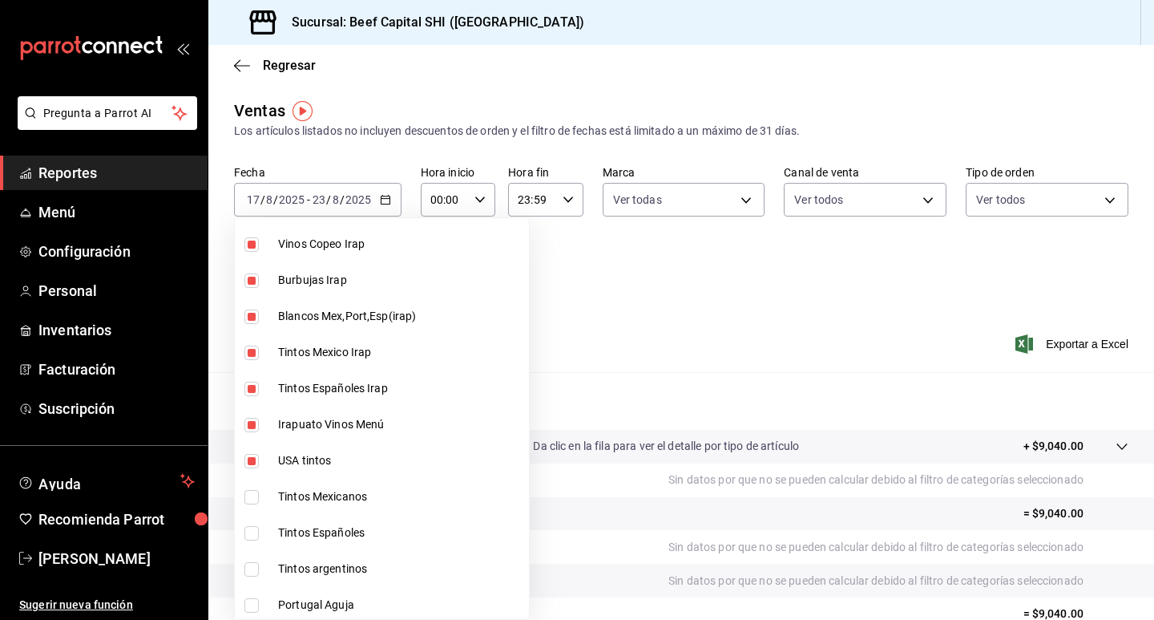
type input "b9d03865-b415-493f-a2ea-e4353c441588,3c7d2ad2-1d43-4c0a-865e-ca5f70957830,f23f0…"
click at [253, 527] on input "checkbox" at bounding box center [252, 533] width 14 height 14
checkbox input "true"
type input "b9d03865-b415-493f-a2ea-e4353c441588,3c7d2ad2-1d43-4c0a-865e-ca5f70957830,f23f0…"
click at [253, 568] on input "checkbox" at bounding box center [252, 569] width 14 height 14
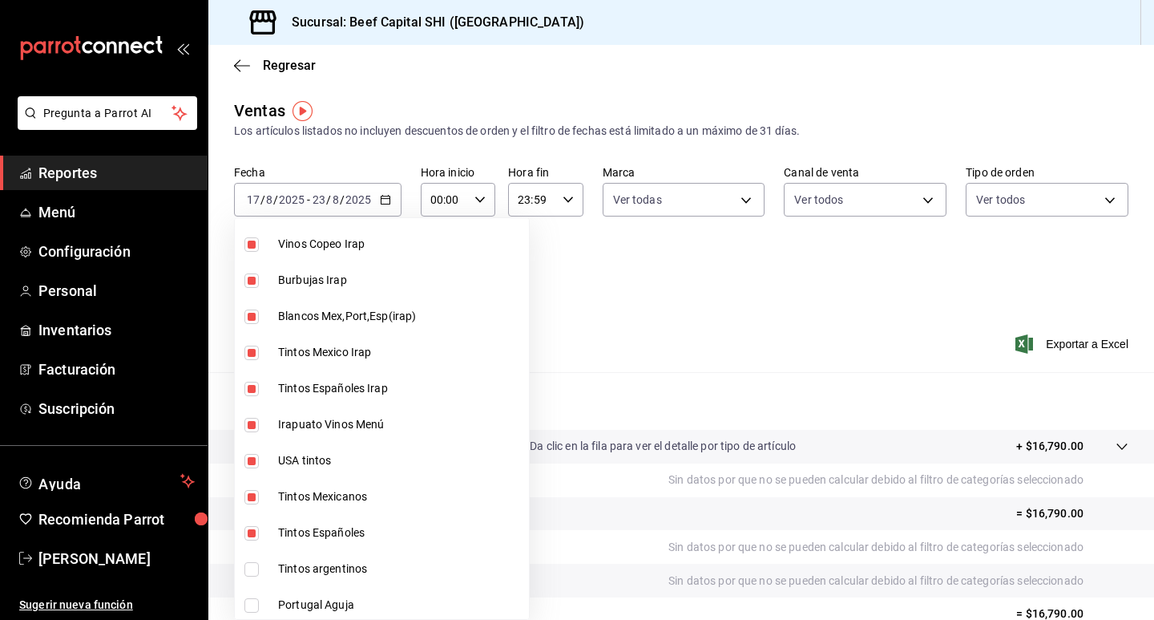
checkbox input "true"
type input "b9d03865-b415-493f-a2ea-e4353c441588,3c7d2ad2-1d43-4c0a-865e-ca5f70957830,f23f0…"
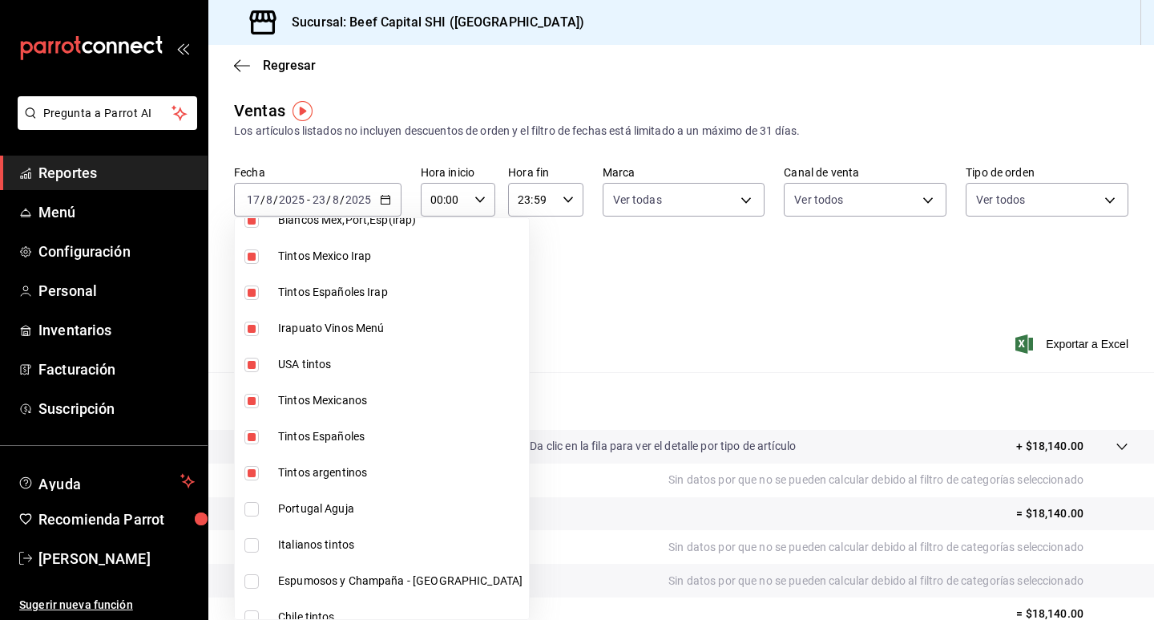
scroll to position [641, 0]
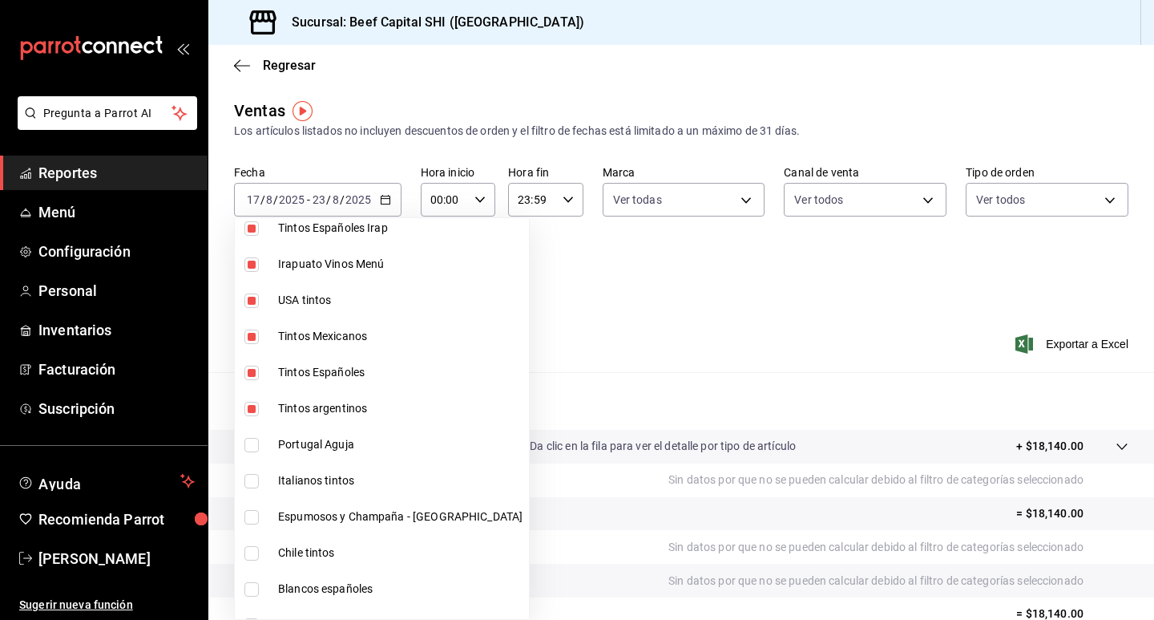
click at [253, 443] on input "checkbox" at bounding box center [252, 445] width 14 height 14
checkbox input "true"
type input "b9d03865-b415-493f-a2ea-e4353c441588,3c7d2ad2-1d43-4c0a-865e-ca5f70957830,f23f0…"
click at [252, 483] on input "checkbox" at bounding box center [252, 481] width 14 height 14
checkbox input "true"
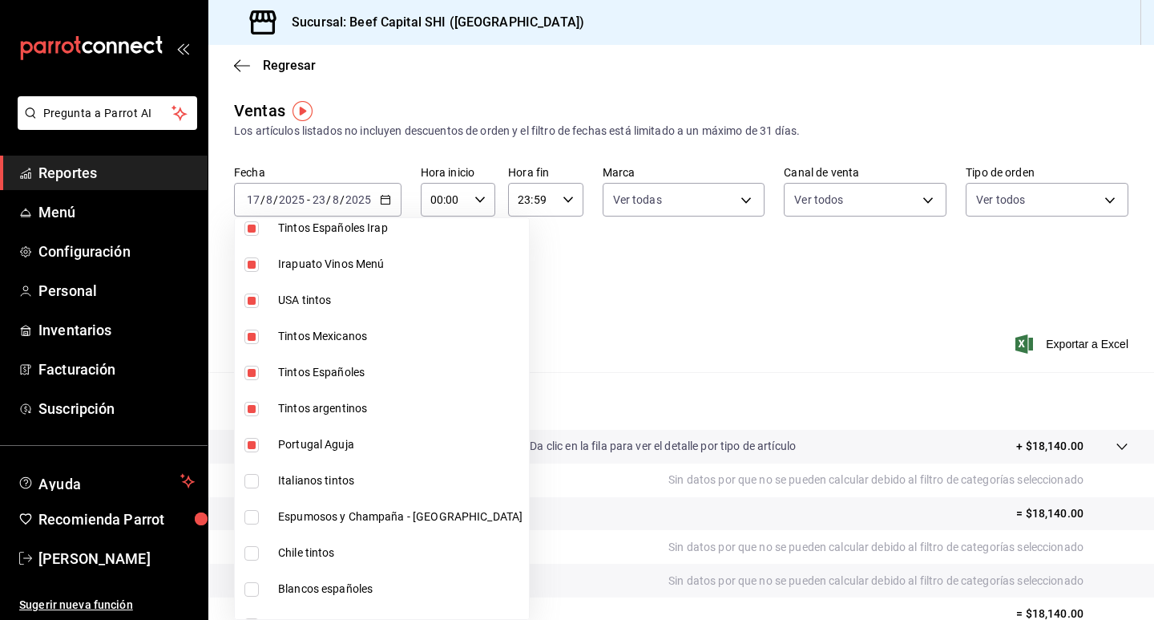
type input "b9d03865-b415-493f-a2ea-e4353c441588,3c7d2ad2-1d43-4c0a-865e-ca5f70957830,f23f0…"
click at [249, 517] on input "checkbox" at bounding box center [252, 517] width 14 height 14
checkbox input "true"
type input "b9d03865-b415-493f-a2ea-e4353c441588,3c7d2ad2-1d43-4c0a-865e-ca5f70957830,f23f0…"
click at [254, 556] on input "checkbox" at bounding box center [252, 553] width 14 height 14
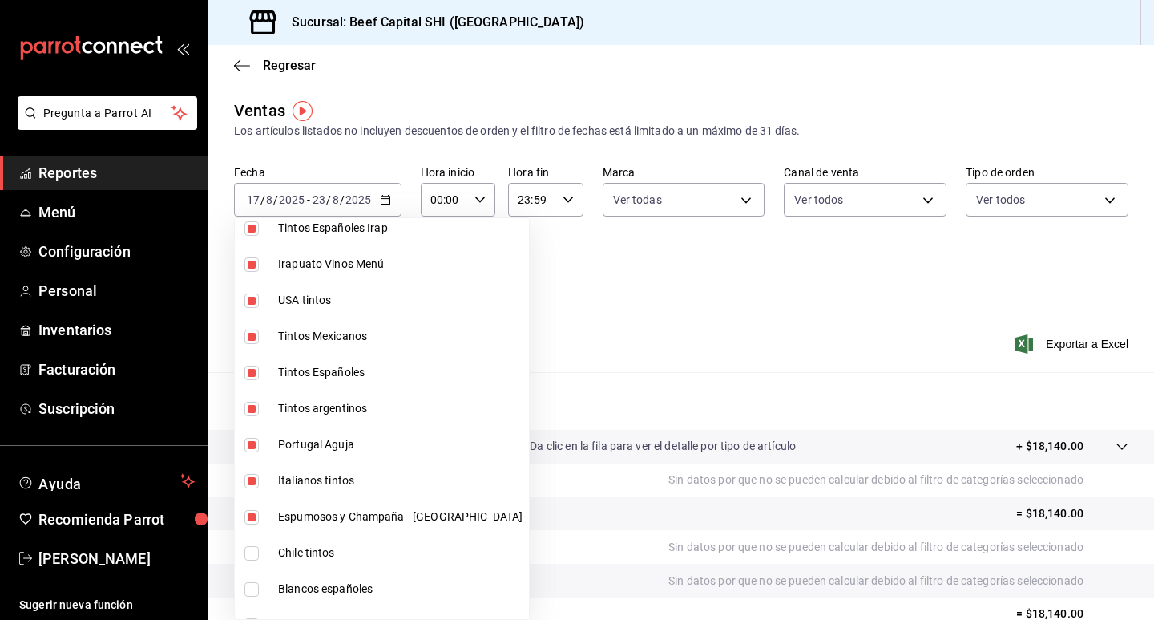
checkbox input "true"
type input "b9d03865-b415-493f-a2ea-e4353c441588,3c7d2ad2-1d43-4c0a-865e-ca5f70957830,f23f0…"
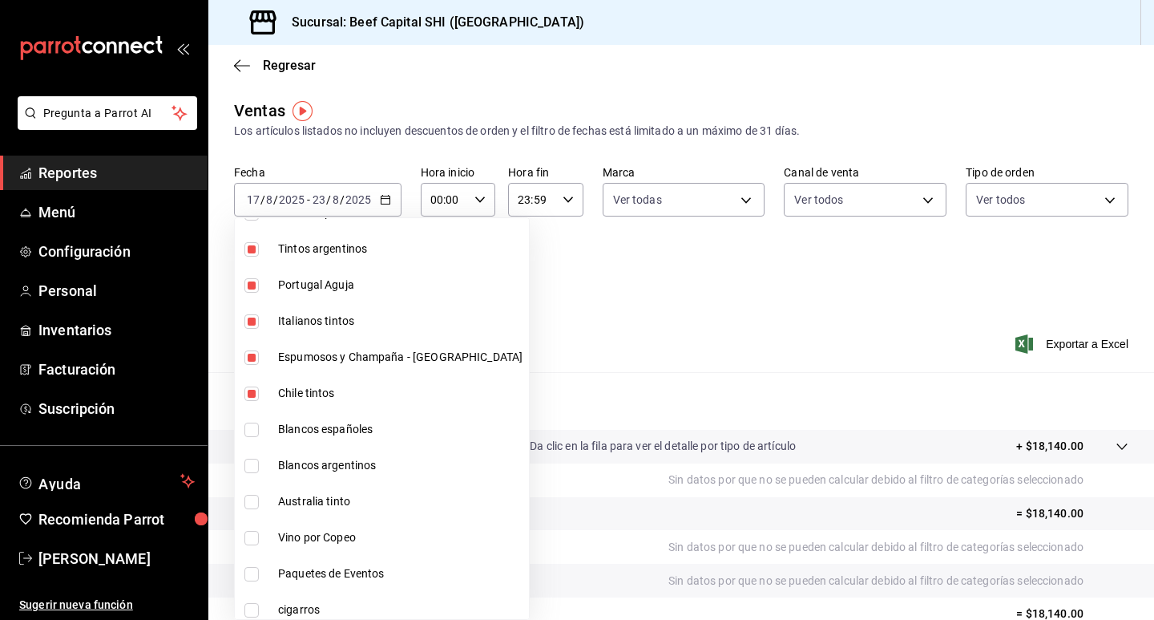
scroll to position [802, 0]
click at [253, 427] on input "checkbox" at bounding box center [252, 429] width 14 height 14
checkbox input "true"
type input "b9d03865-b415-493f-a2ea-e4353c441588,3c7d2ad2-1d43-4c0a-865e-ca5f70957830,f23f0…"
click at [254, 467] on input "checkbox" at bounding box center [252, 465] width 14 height 14
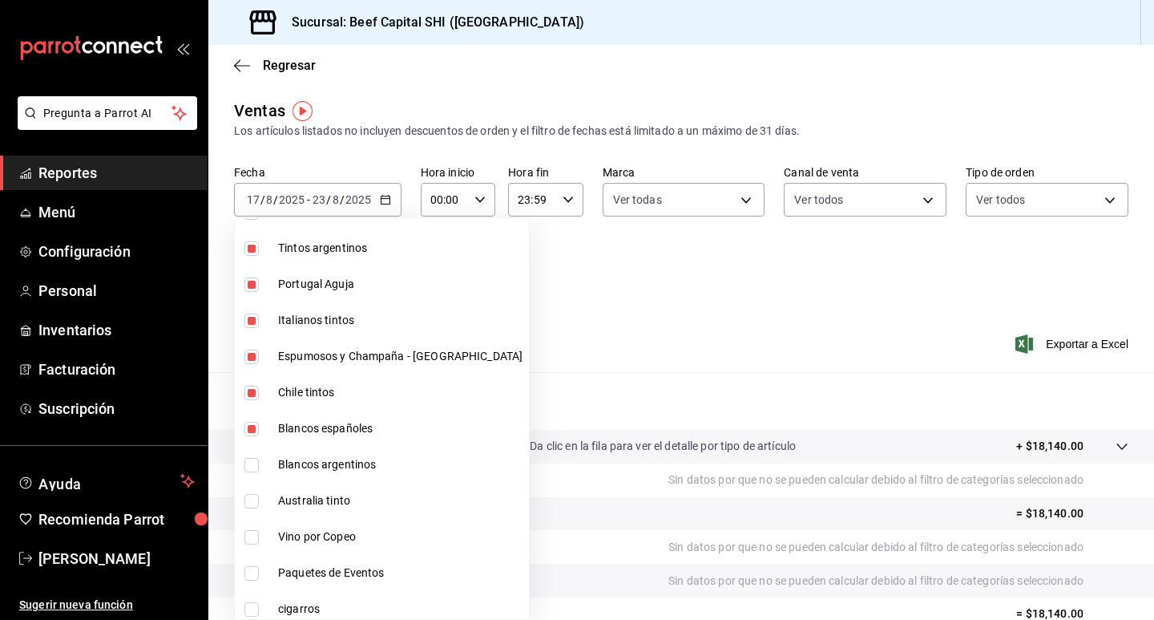
checkbox input "true"
type input "b9d03865-b415-493f-a2ea-e4353c441588,3c7d2ad2-1d43-4c0a-865e-ca5f70957830,f23f0…"
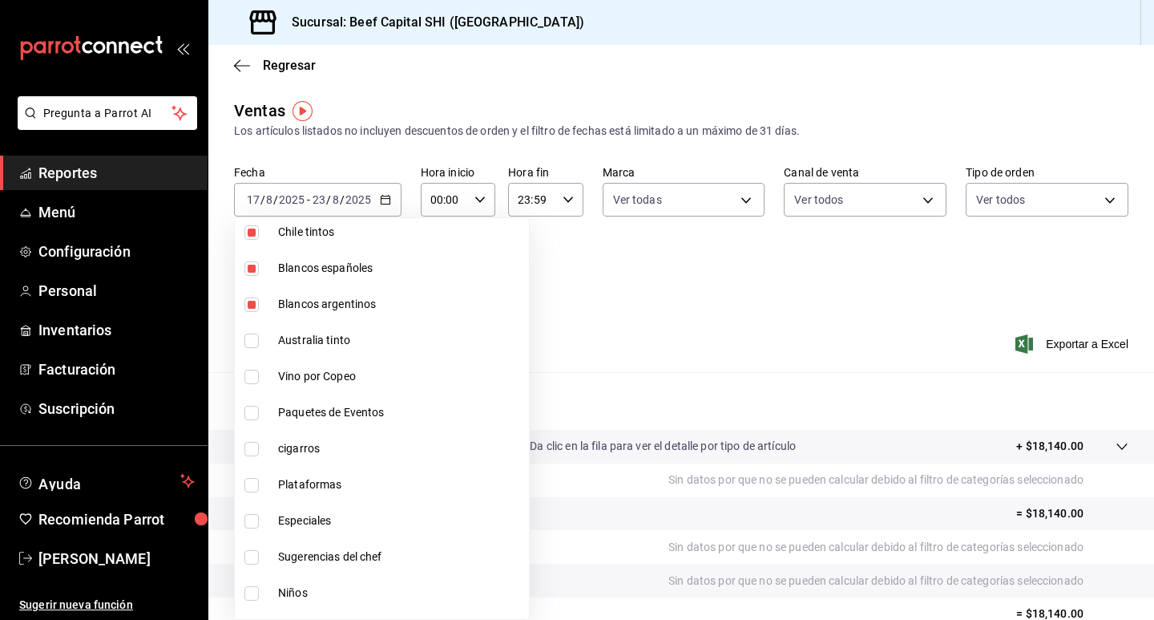
scroll to position [1042, 0]
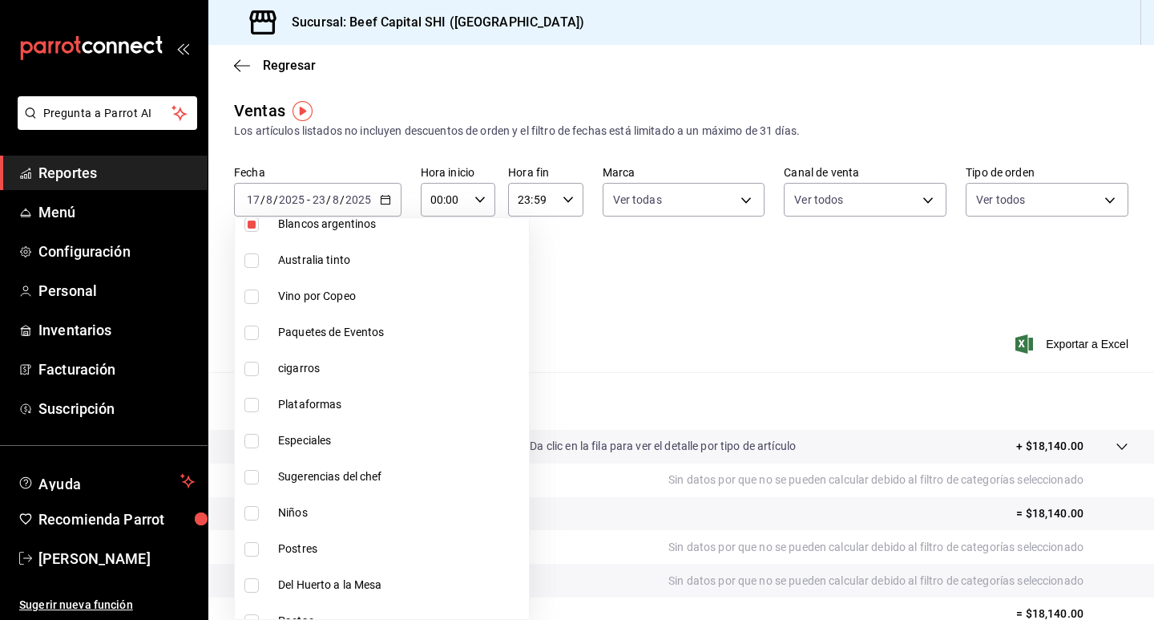
click at [256, 262] on input "checkbox" at bounding box center [252, 260] width 14 height 14
checkbox input "true"
type input "b9d03865-b415-493f-a2ea-e4353c441588,3c7d2ad2-1d43-4c0a-865e-ca5f70957830,f23f0…"
click at [245, 298] on input "checkbox" at bounding box center [252, 296] width 14 height 14
checkbox input "true"
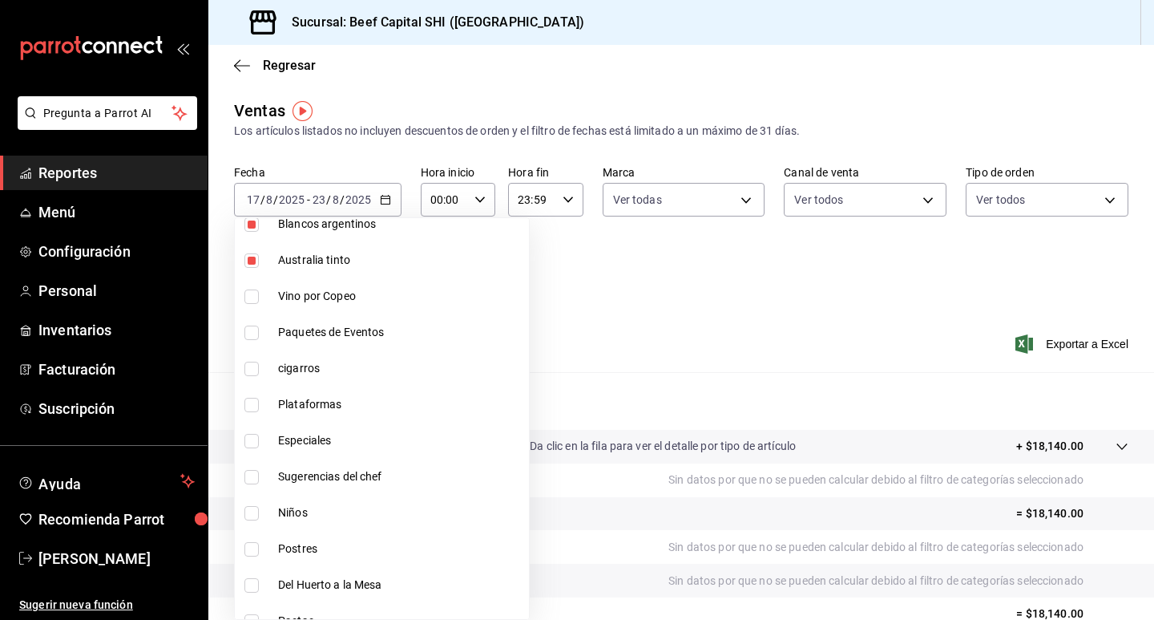
type input "b9d03865-b415-493f-a2ea-e4353c441588,3c7d2ad2-1d43-4c0a-865e-ca5f70957830,f23f0…"
click at [247, 331] on input "checkbox" at bounding box center [252, 333] width 14 height 14
checkbox input "true"
type input "b9d03865-b415-493f-a2ea-e4353c441588,3c7d2ad2-1d43-4c0a-865e-ca5f70957830,f23f0…"
drag, startPoint x: 255, startPoint y: 366, endPoint x: 252, endPoint y: 382, distance: 16.4
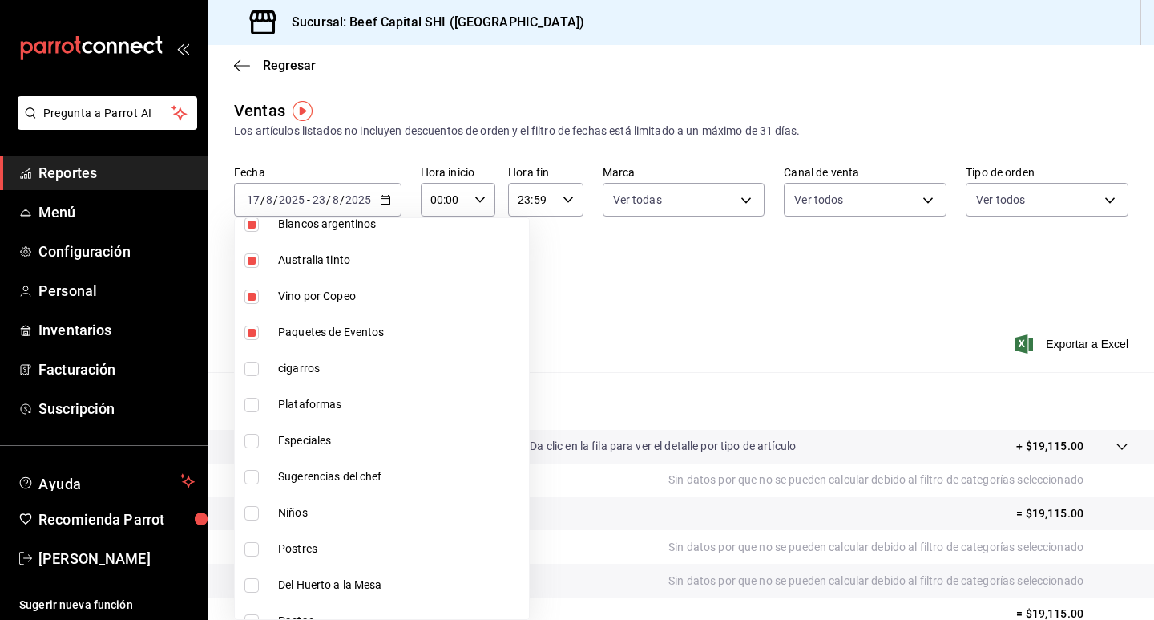
click at [255, 366] on input "checkbox" at bounding box center [252, 369] width 14 height 14
checkbox input "true"
type input "b9d03865-b415-493f-a2ea-e4353c441588,3c7d2ad2-1d43-4c0a-865e-ca5f70957830,f23f0…"
click at [245, 373] on input "checkbox" at bounding box center [252, 369] width 14 height 14
checkbox input "false"
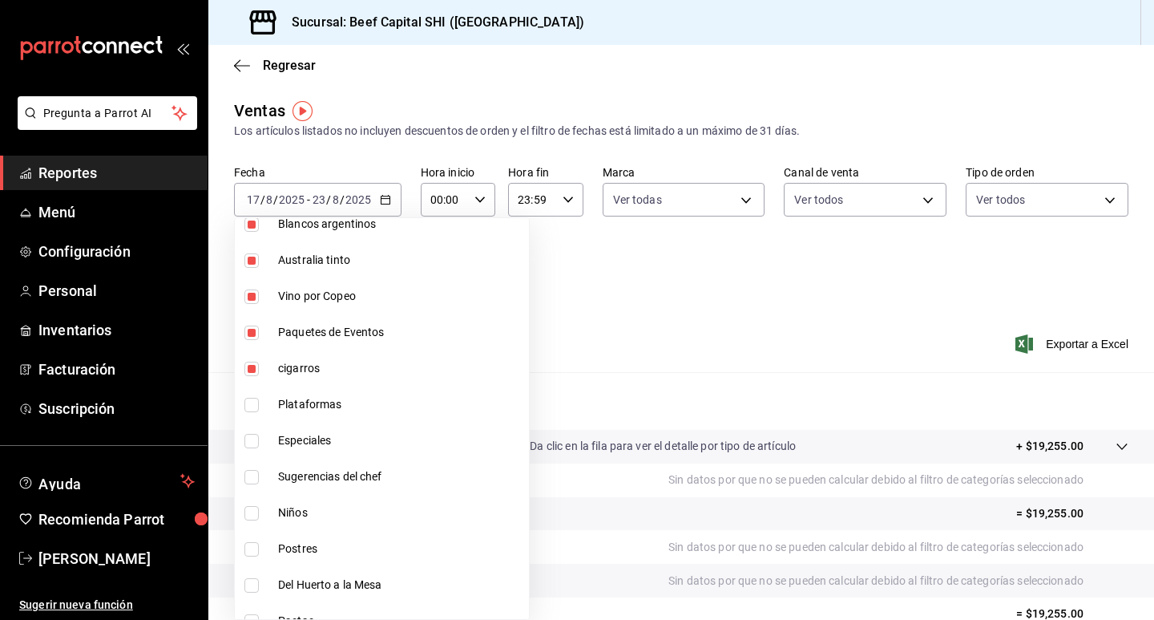
type input "b9d03865-b415-493f-a2ea-e4353c441588,3c7d2ad2-1d43-4c0a-865e-ca5f70957830,f23f0…"
click at [252, 330] on input "checkbox" at bounding box center [252, 333] width 14 height 14
checkbox input "false"
type input "b9d03865-b415-493f-a2ea-e4353c441588,3c7d2ad2-1d43-4c0a-865e-ca5f70957830,f23f0…"
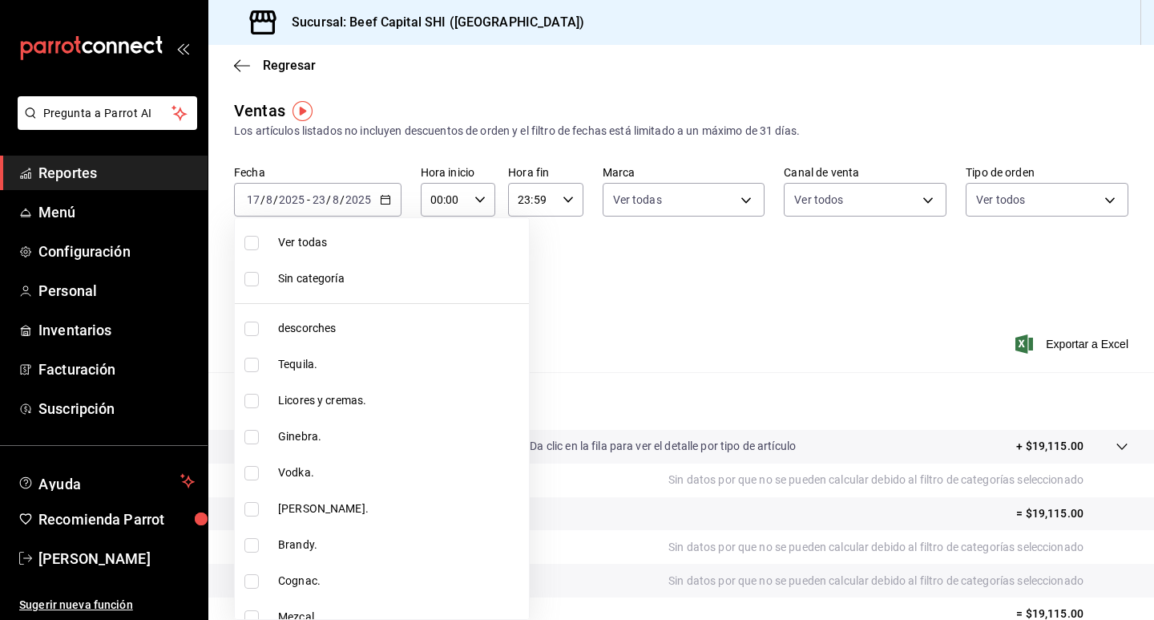
click at [794, 317] on div at bounding box center [577, 310] width 1154 height 620
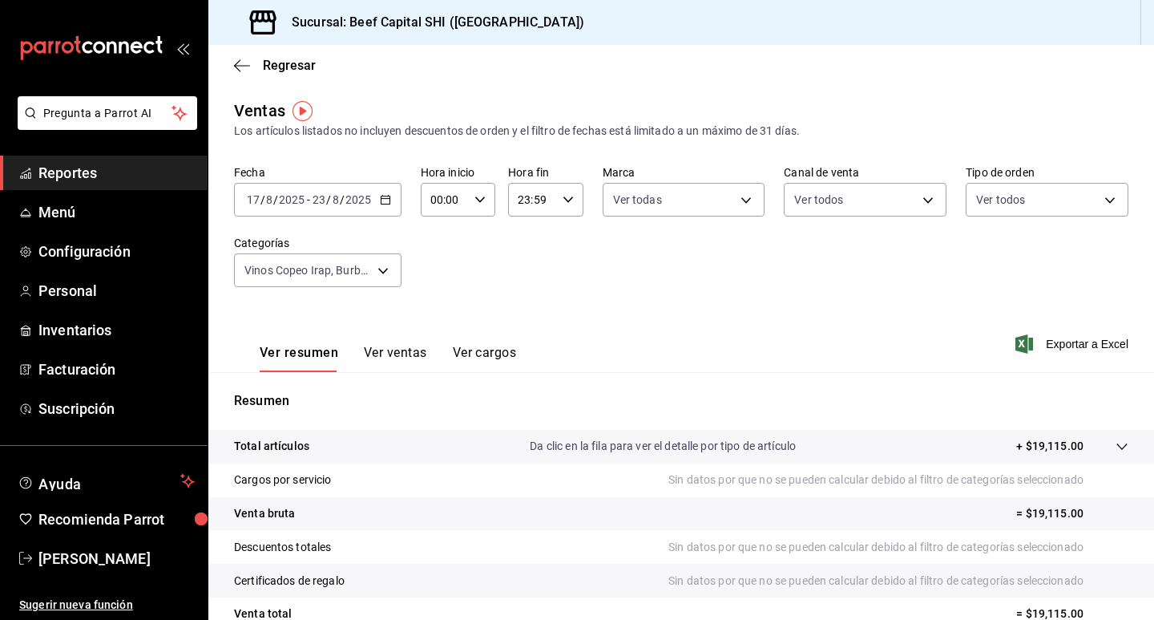
click at [379, 342] on div "Ver resumen Ver ventas Ver cargos" at bounding box center [375, 349] width 282 height 47
click at [370, 354] on button "Ver ventas" at bounding box center [395, 358] width 63 height 27
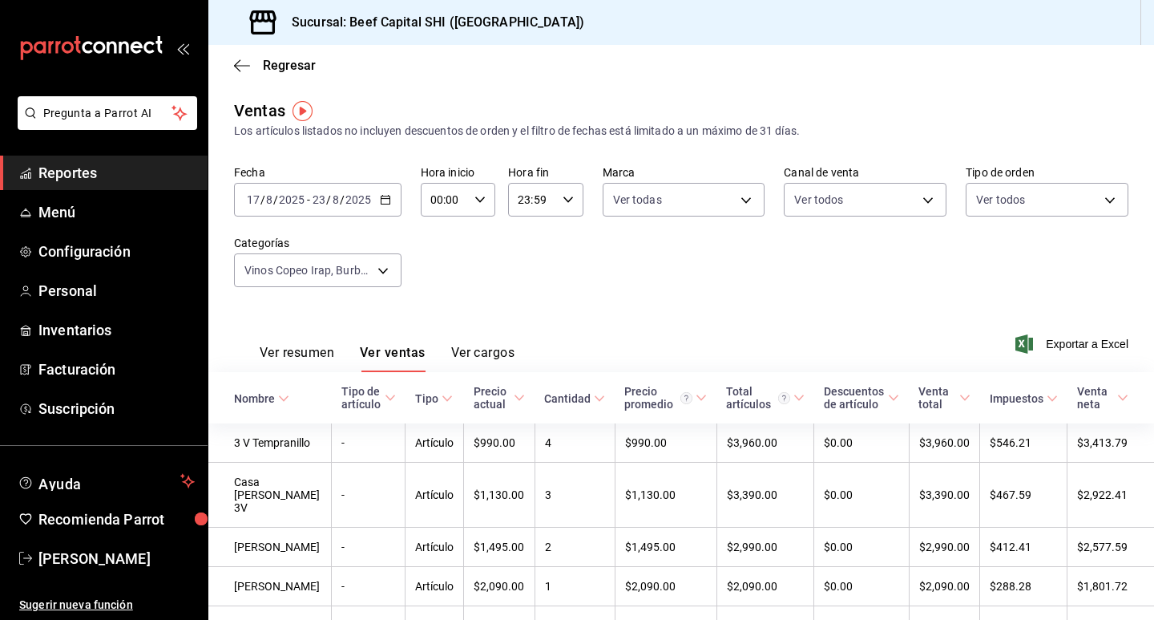
click at [499, 355] on button "Ver cargos" at bounding box center [483, 358] width 64 height 27
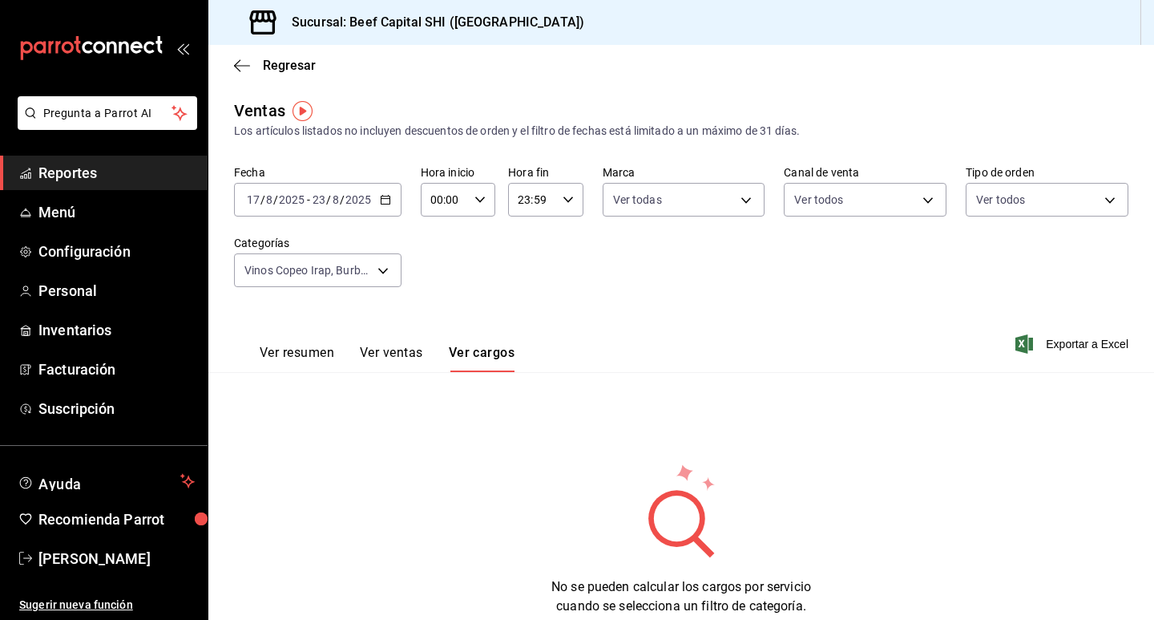
click at [401, 356] on button "Ver ventas" at bounding box center [391, 358] width 63 height 27
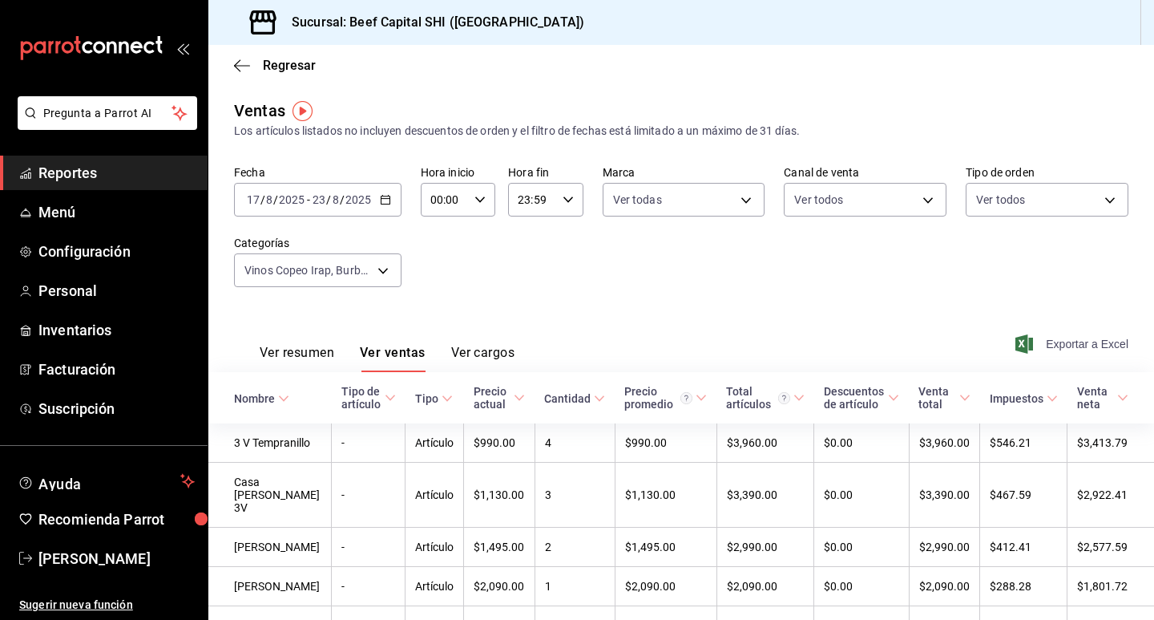
click at [1104, 347] on span "Exportar a Excel" at bounding box center [1074, 343] width 110 height 19
